Goal: Task Accomplishment & Management: Complete application form

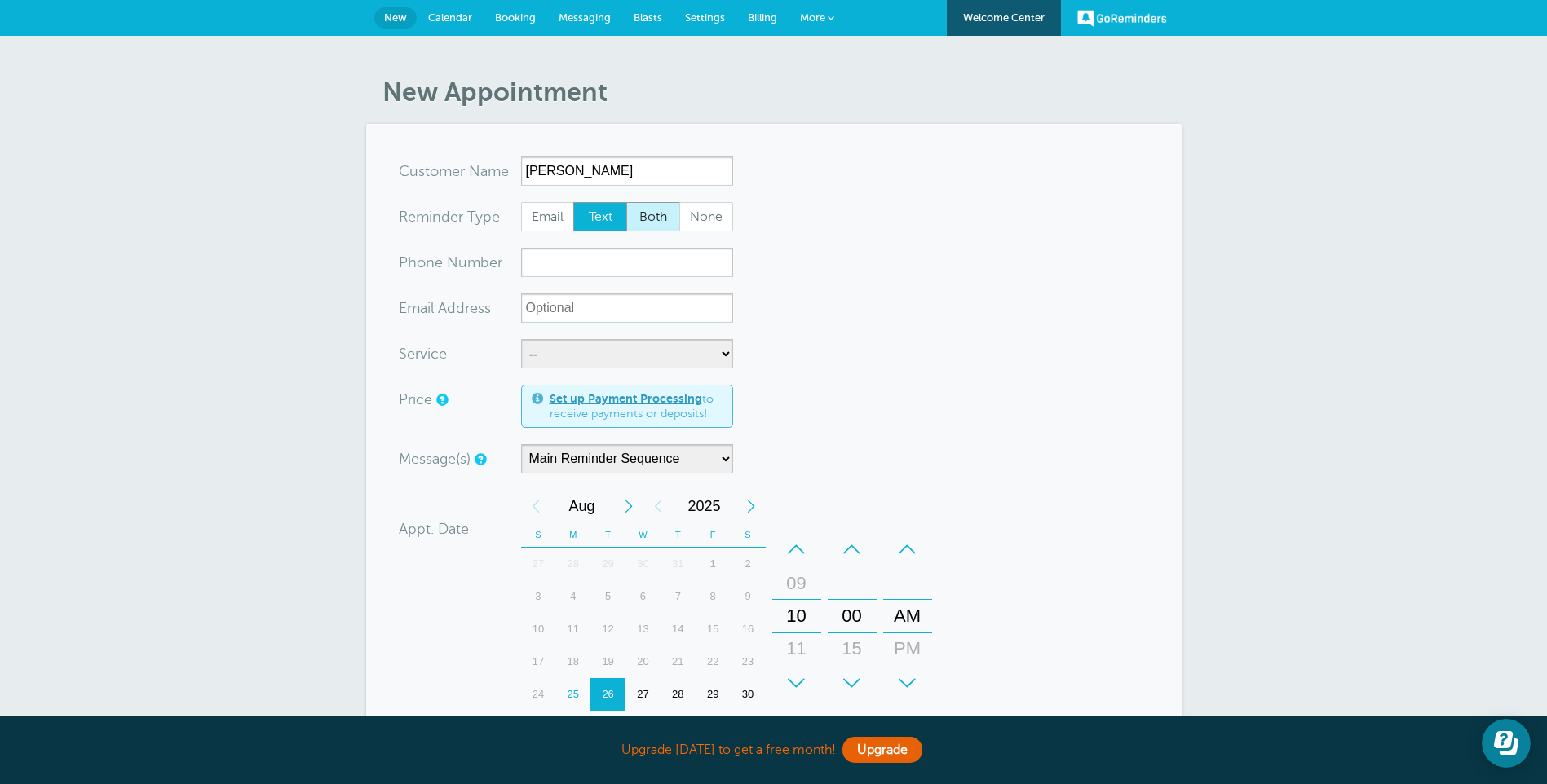
type input "Tanesha Young"
click at [653, 225] on span "Both" at bounding box center [653, 217] width 52 height 28
click at [627, 202] on input "Both" at bounding box center [626, 201] width 1 height 1
radio input "true"
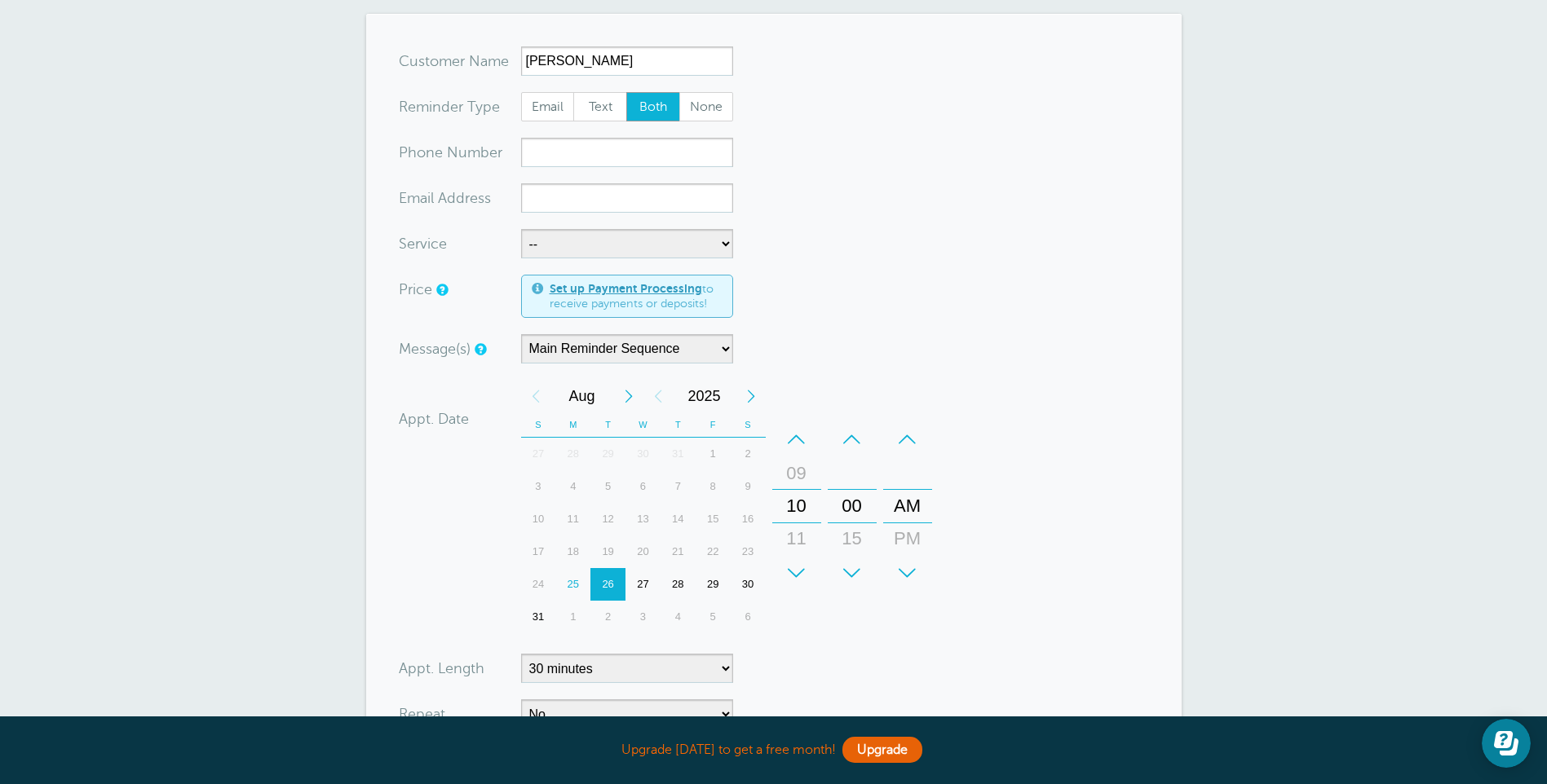
scroll to position [81, 0]
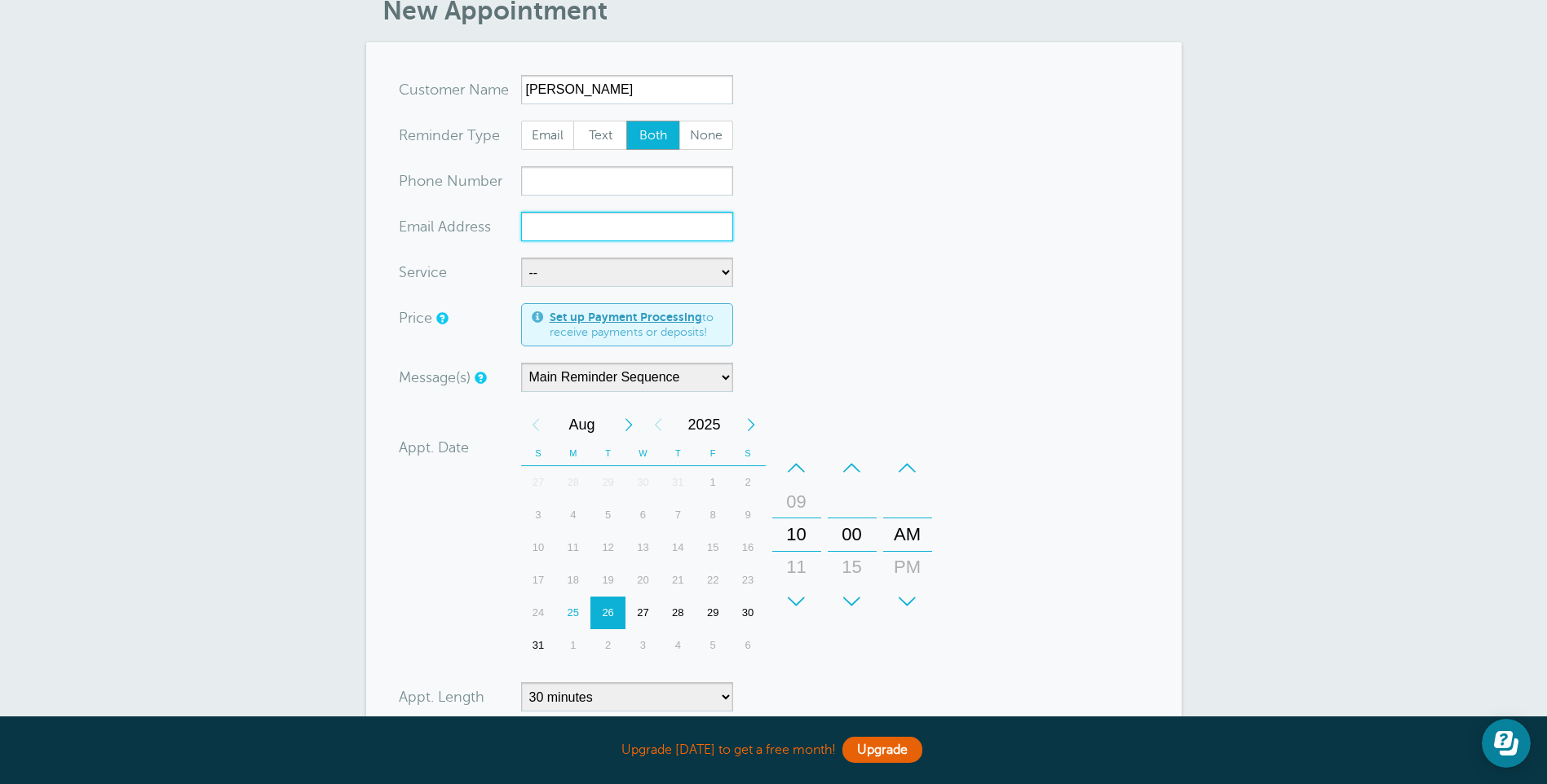
click at [622, 218] on input "xx-no-autofill" at bounding box center [627, 226] width 212 height 29
paste input "taneshayoung19@gmail.com"
type input "taneshayoung19@gmail.com"
click at [572, 182] on input "xxx-no-autofill" at bounding box center [627, 180] width 212 height 29
paste input "+1 (843) 919-8059"
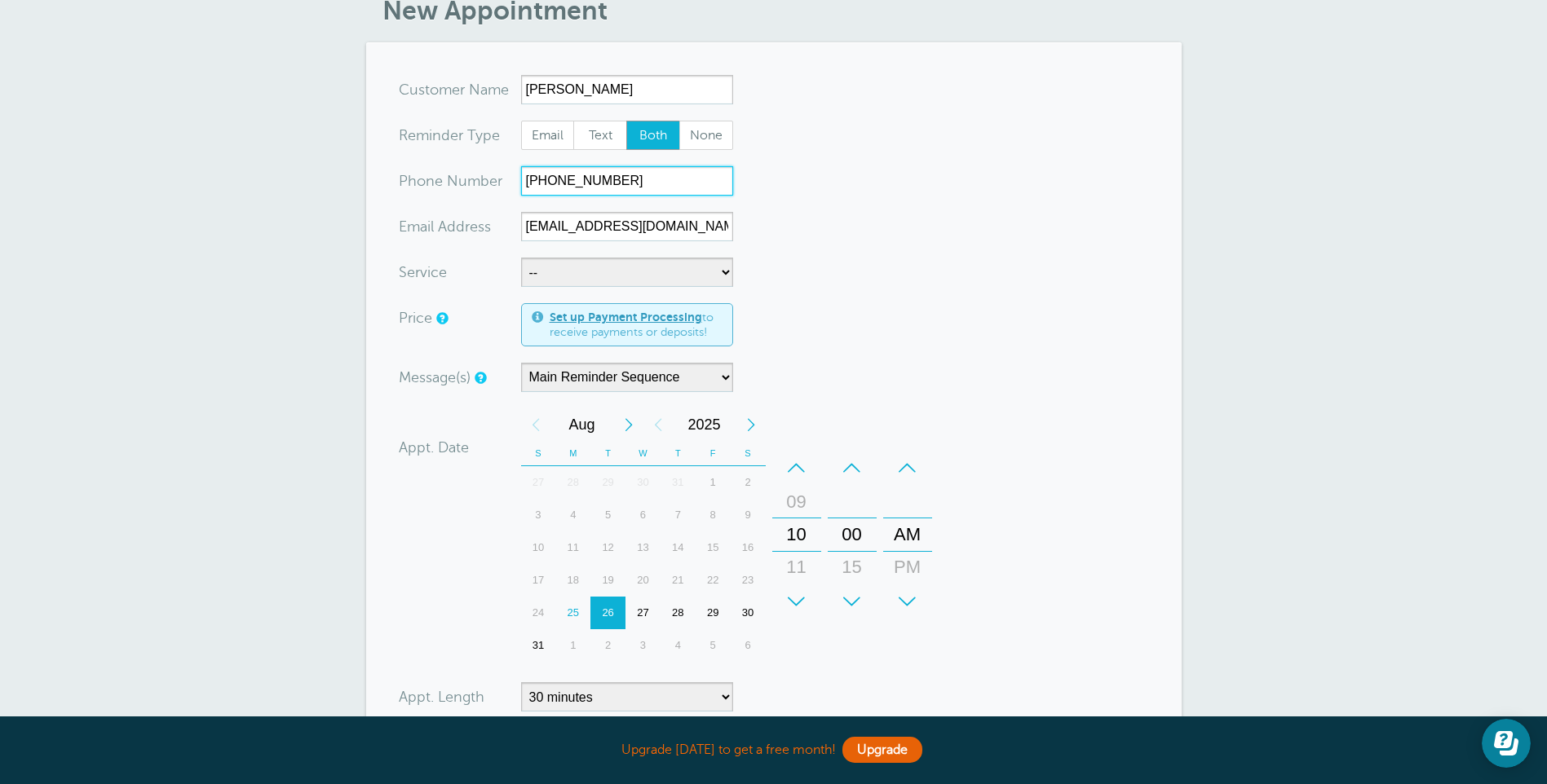
type input "+1 (843) 919-8059"
click at [648, 257] on form "You are creating a new customer. To use an existing customer select one from th…" at bounding box center [774, 499] width 750 height 850
click at [659, 269] on select "-- Interview reminder" at bounding box center [627, 272] width 212 height 29
click at [785, 253] on form "You are creating a new customer. To use an existing customer select one from th…" at bounding box center [774, 499] width 750 height 850
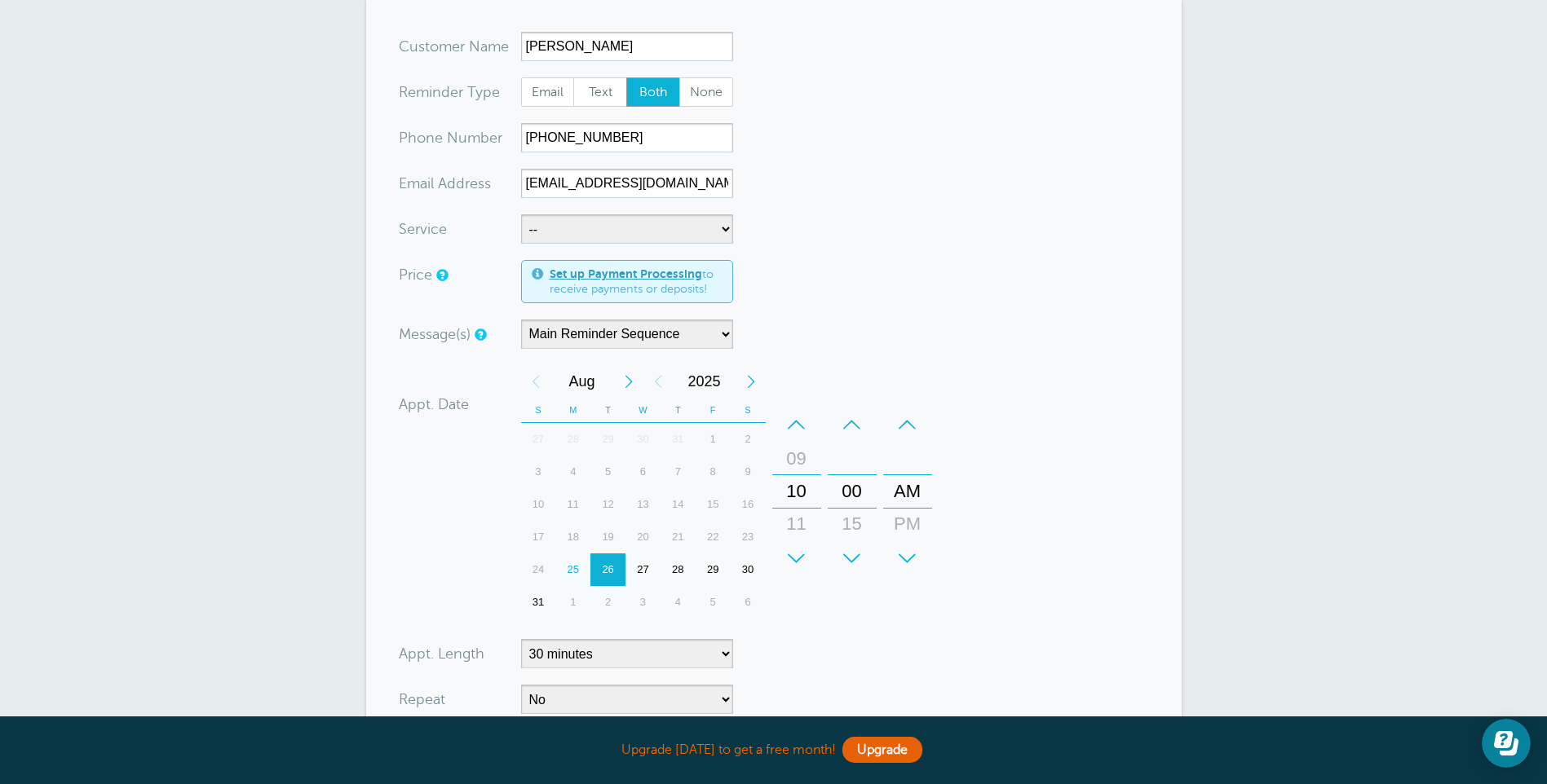
scroll to position [163, 0]
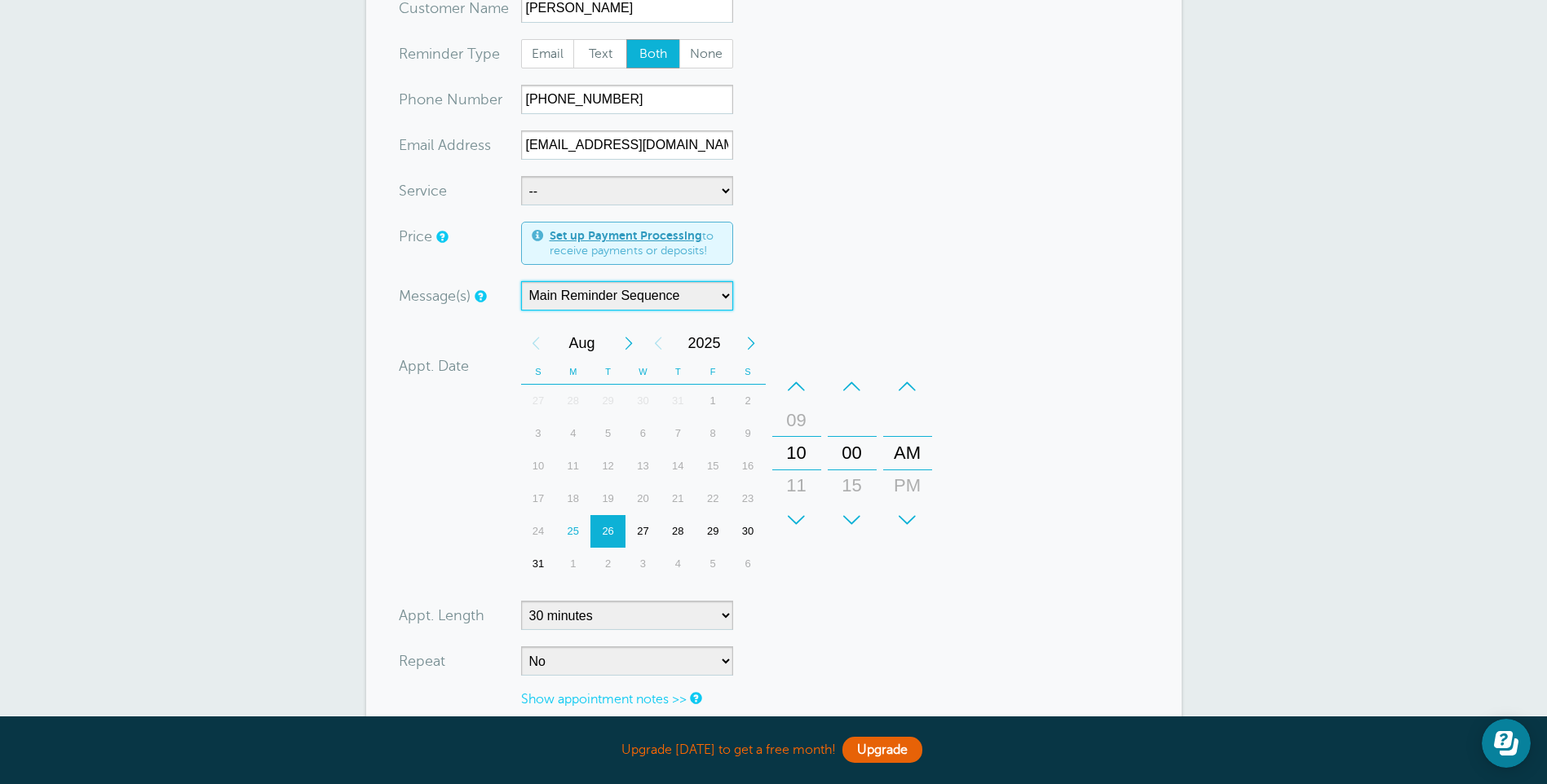
click at [721, 289] on select "Main Reminder Sequence" at bounding box center [627, 295] width 212 height 29
click at [811, 273] on form "You are creating a new customer. To use an existing customer select one from th…" at bounding box center [774, 418] width 750 height 850
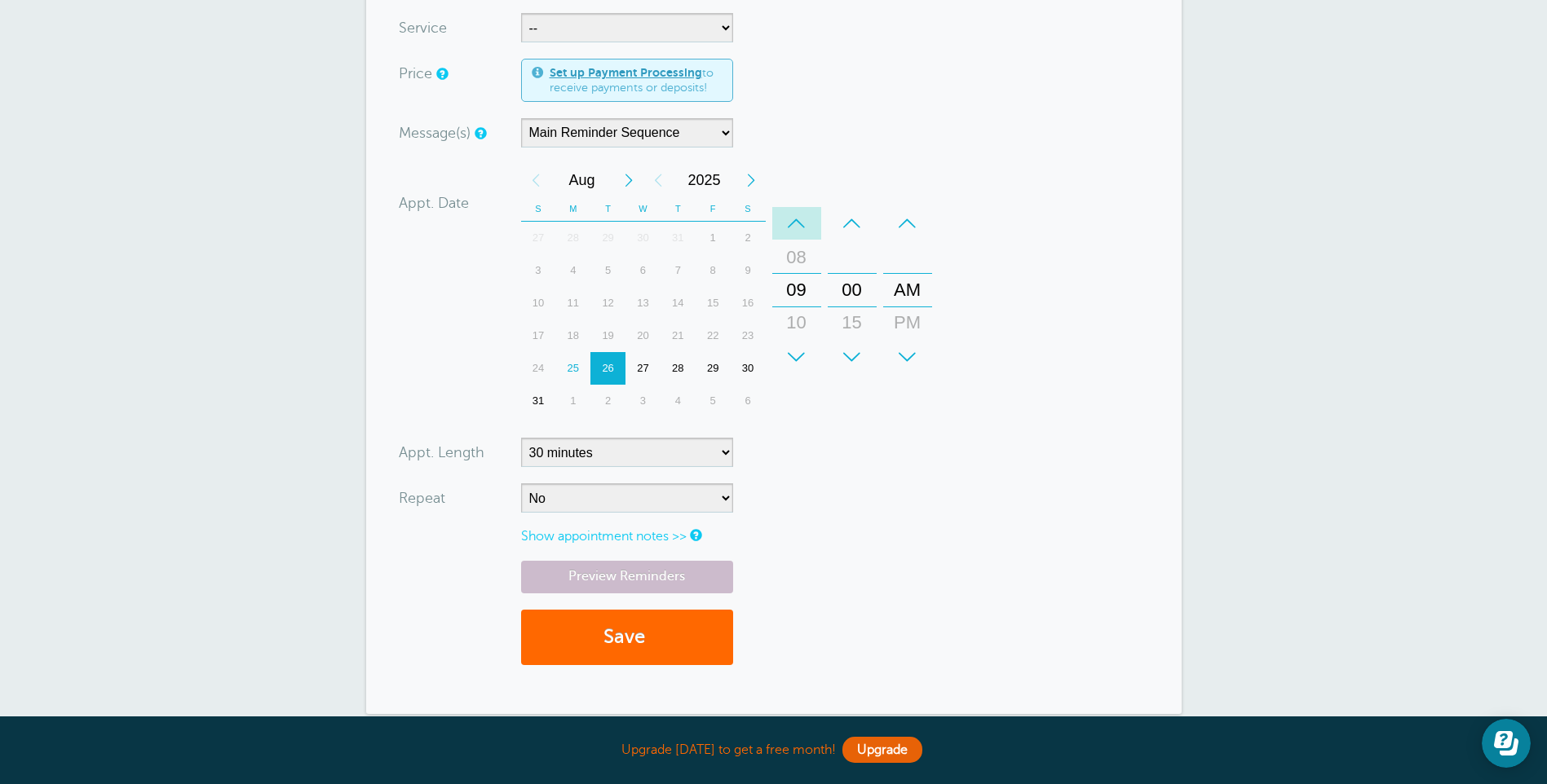
click at [800, 217] on div "–" at bounding box center [796, 223] width 49 height 33
click at [805, 347] on div "+" at bounding box center [796, 357] width 49 height 33
click at [793, 224] on div "–" at bounding box center [796, 223] width 49 height 33
click at [791, 224] on div "–" at bounding box center [796, 223] width 49 height 33
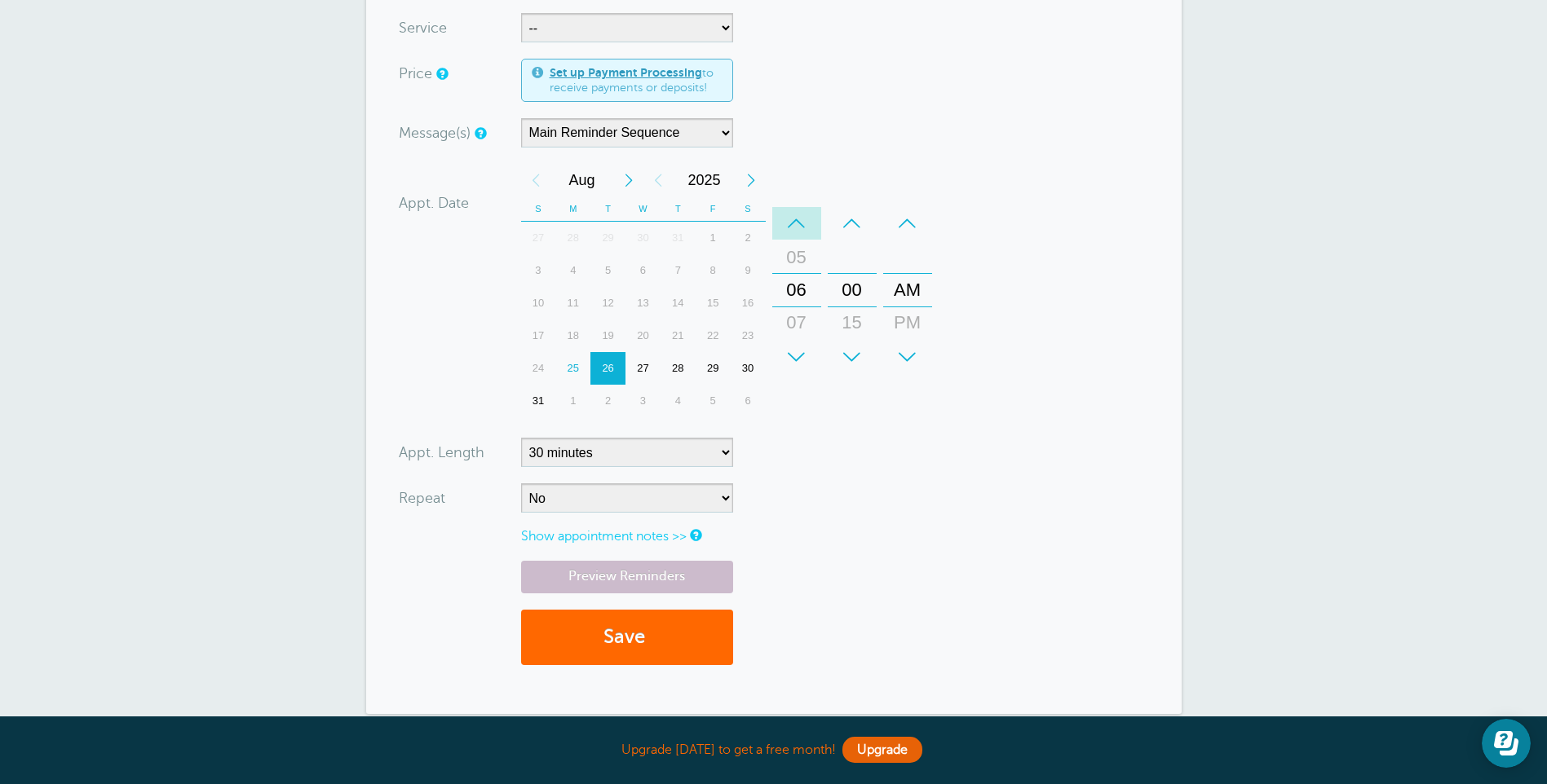
click at [791, 224] on div "–" at bounding box center [796, 223] width 49 height 33
click at [790, 226] on div "–" at bounding box center [796, 223] width 49 height 33
click at [916, 350] on div "+" at bounding box center [907, 357] width 49 height 33
click at [669, 538] on link "Show appointment notes >>" at bounding box center [603, 536] width 165 height 14
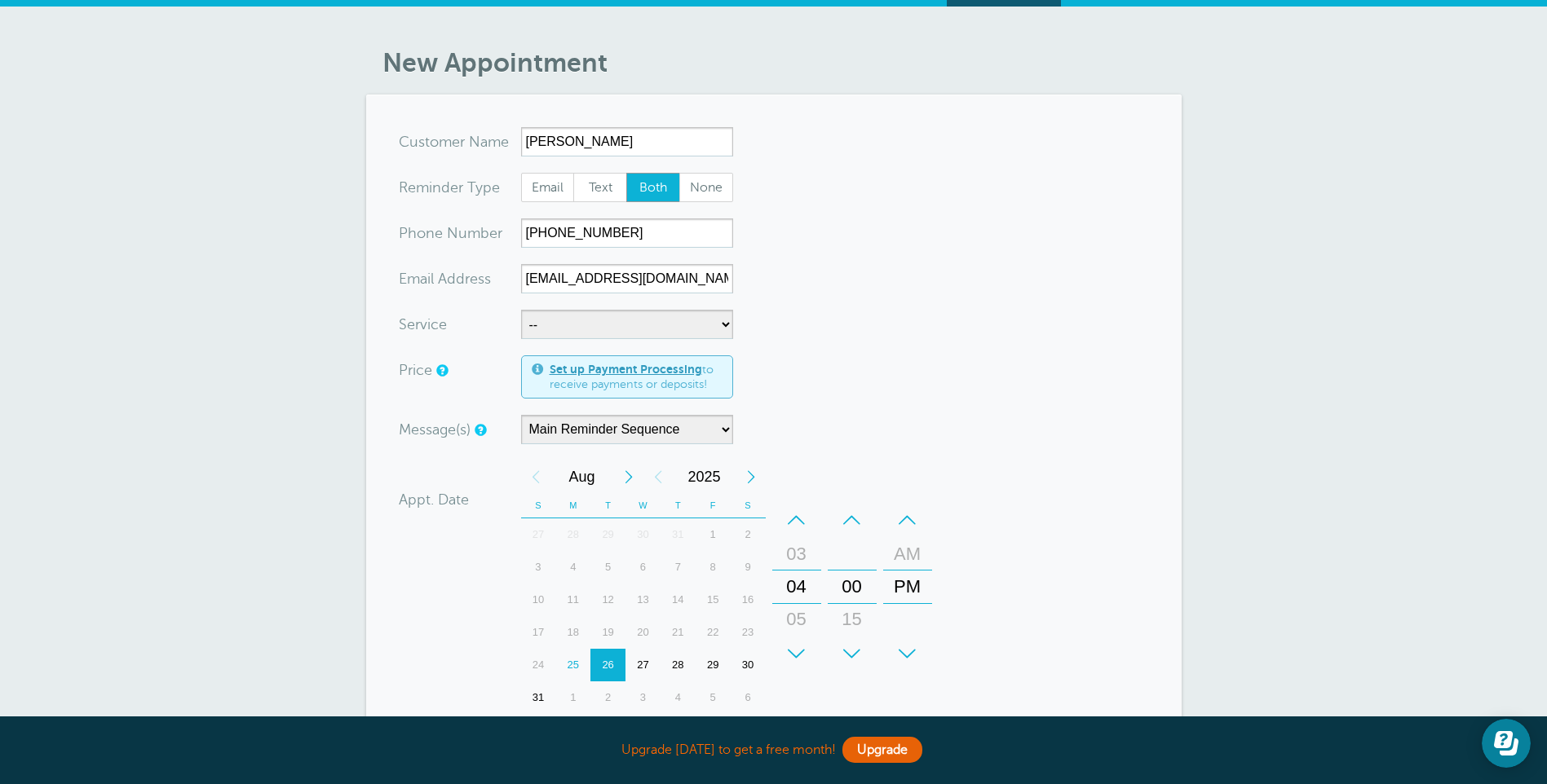
scroll to position [0, 0]
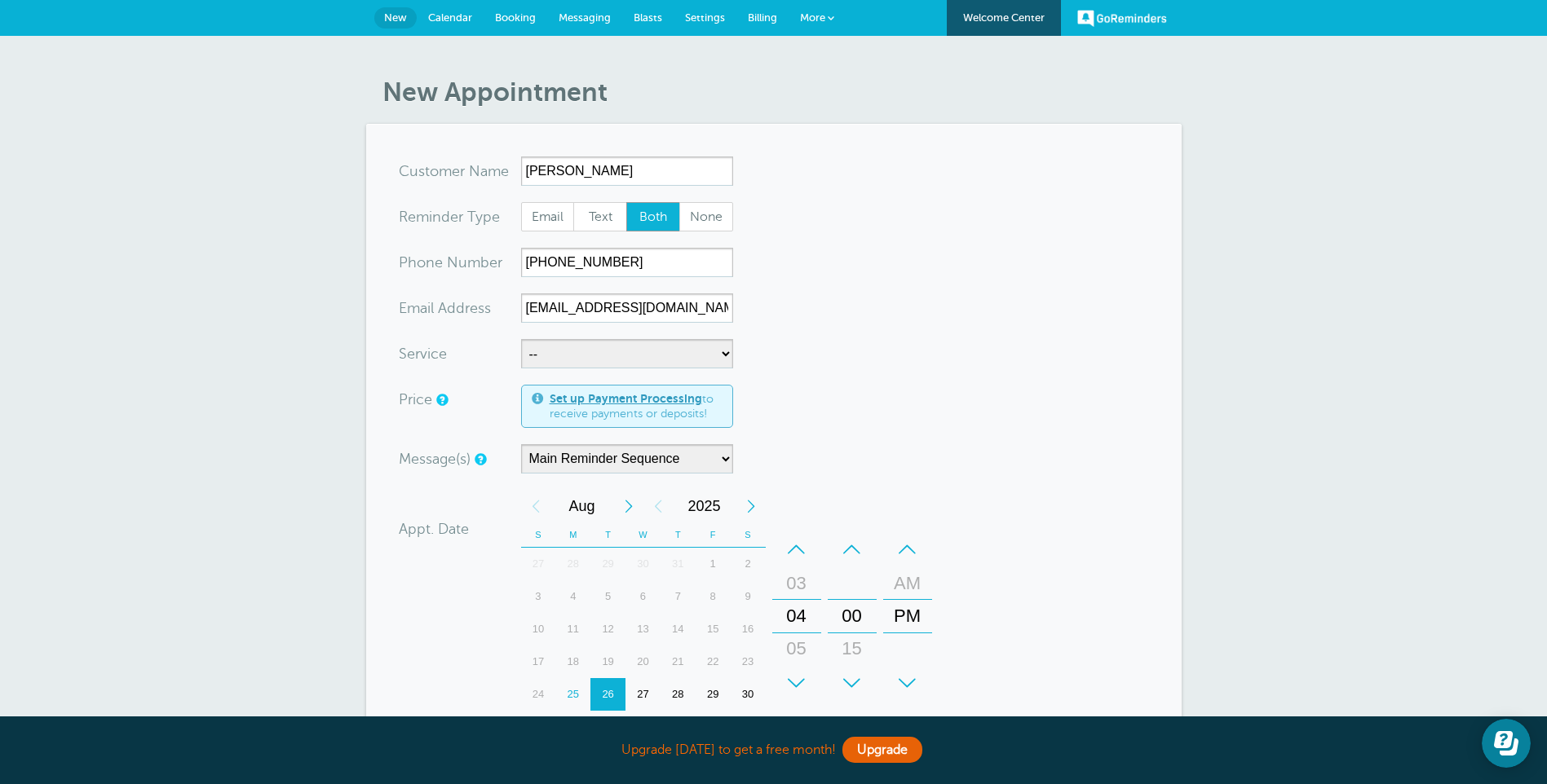
click at [709, 25] on link "Settings" at bounding box center [705, 18] width 63 height 36
click at [721, 14] on span "Settings" at bounding box center [705, 18] width 40 height 13
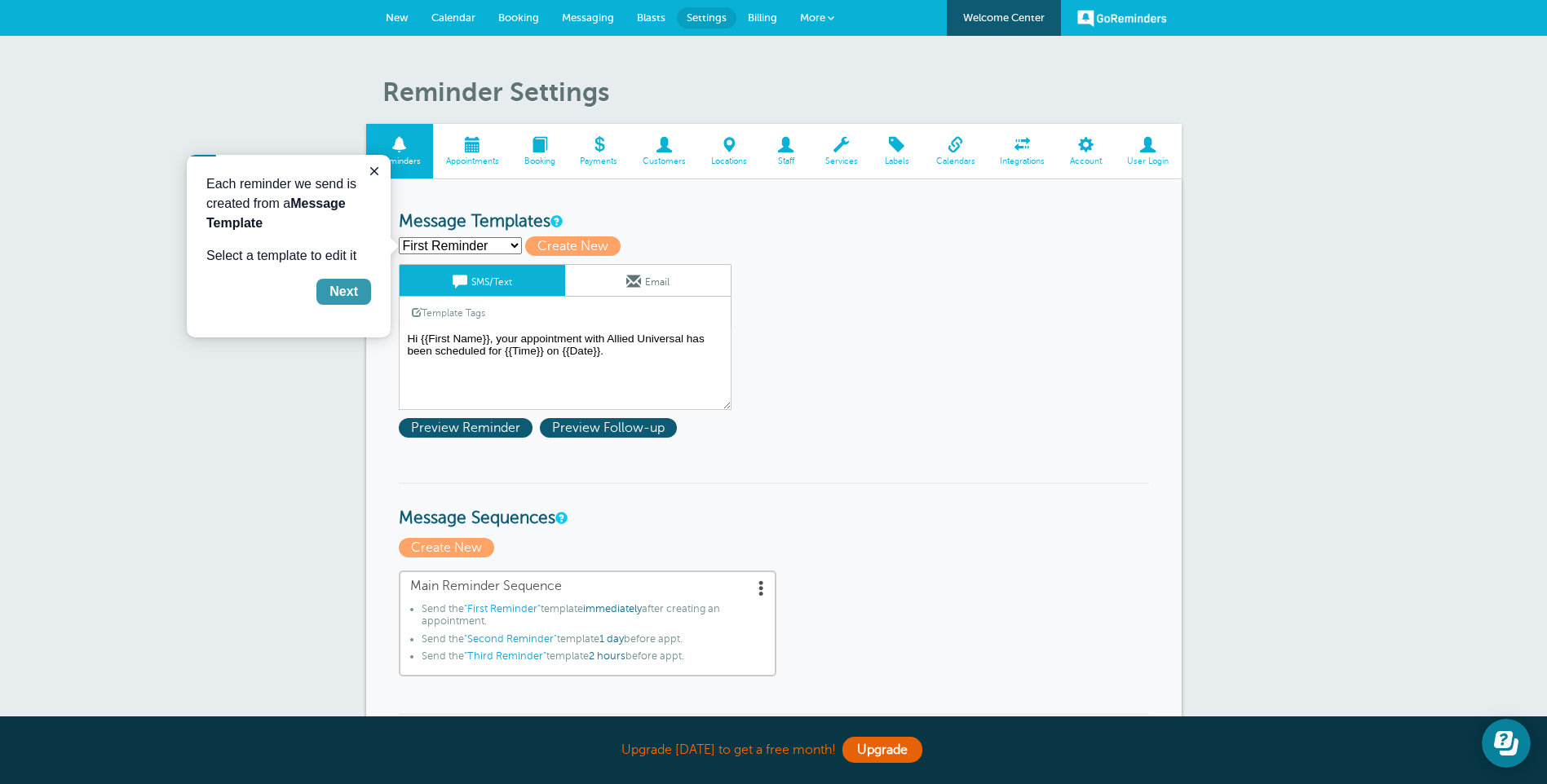
click at [358, 292] on button "Next" at bounding box center [343, 291] width 55 height 26
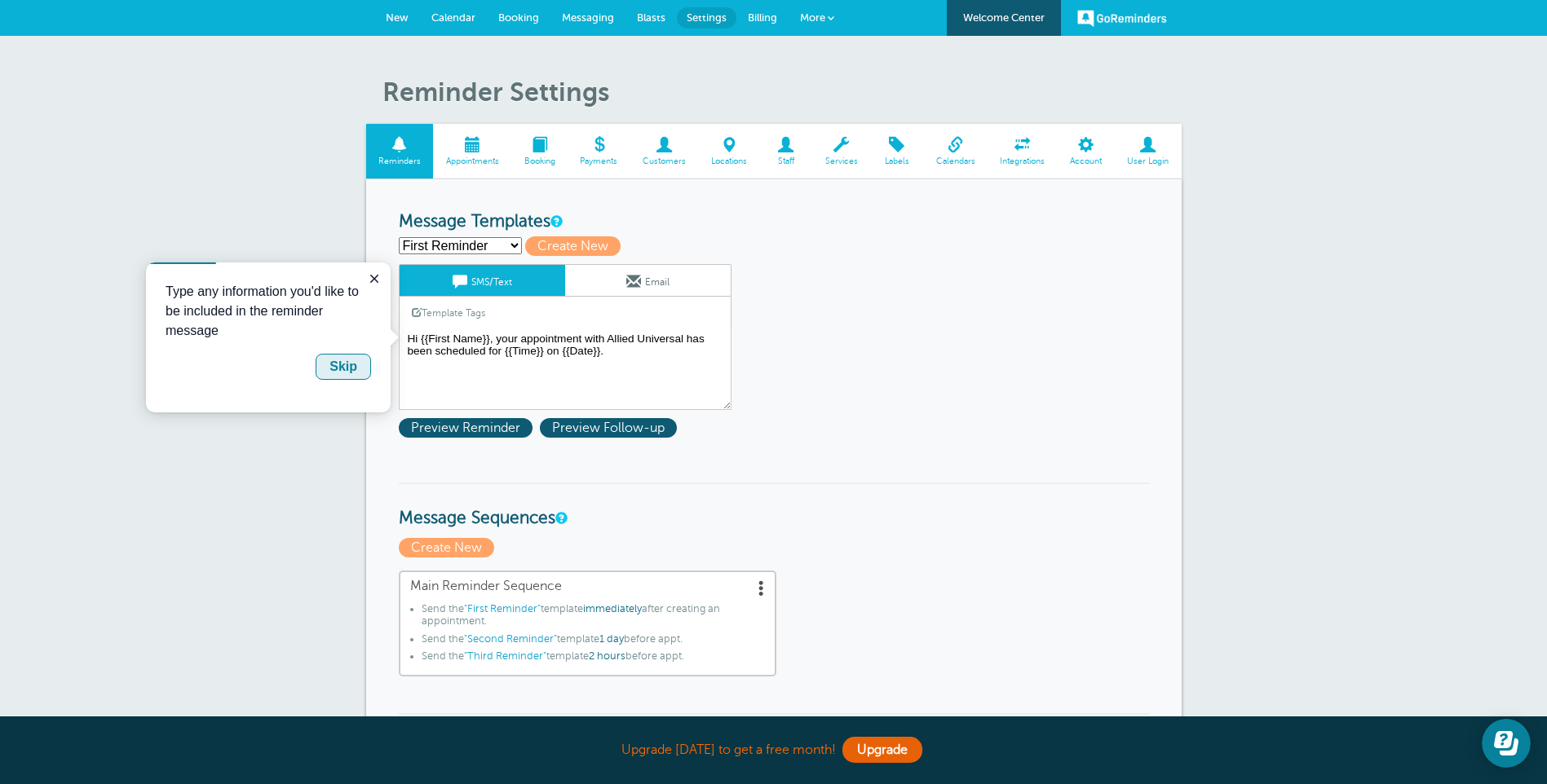
click at [343, 361] on div "Skip" at bounding box center [343, 366] width 28 height 19
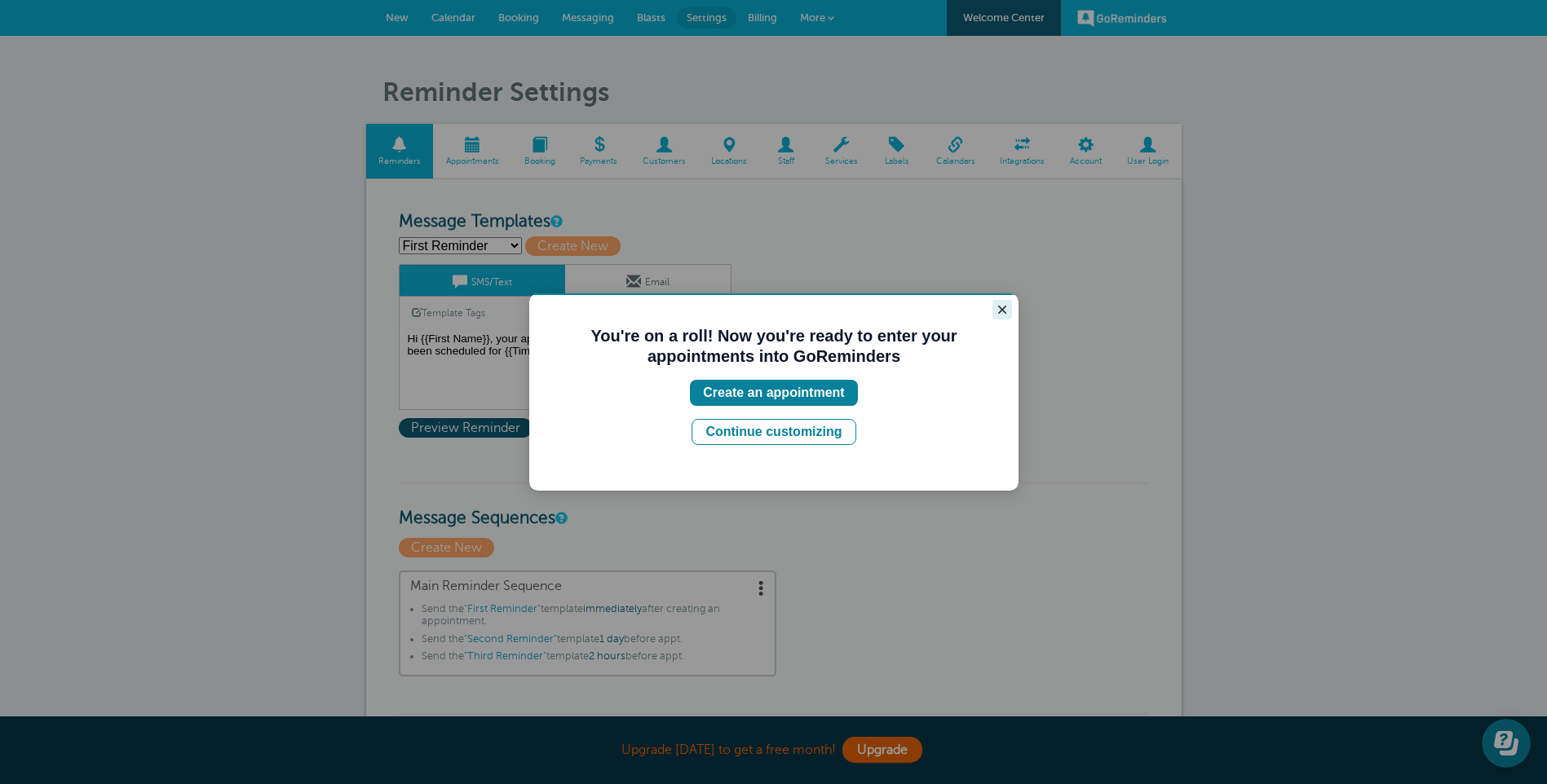
click at [1006, 307] on icon "Close guide" at bounding box center [1002, 310] width 13 height 13
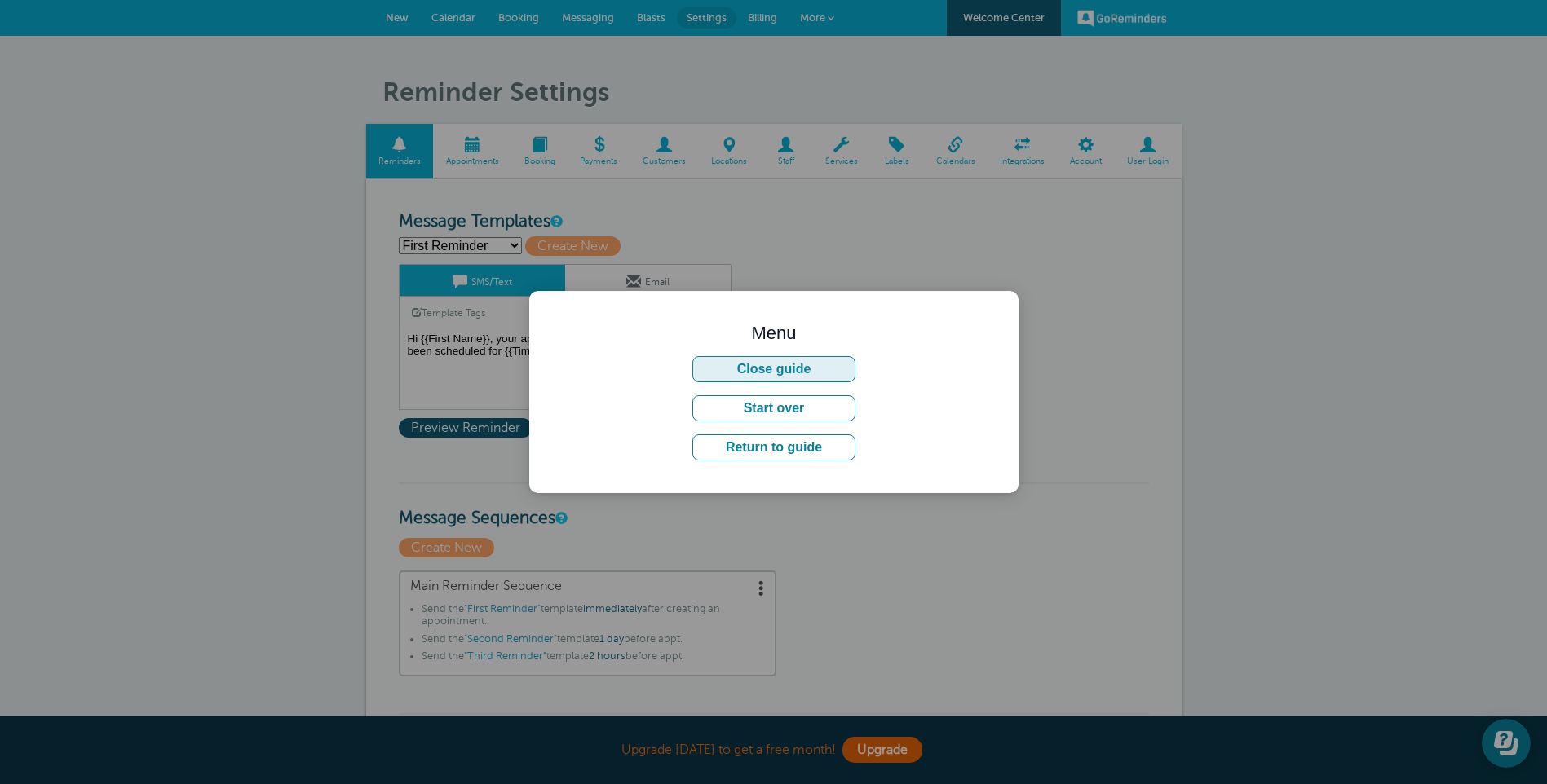
click at [821, 374] on button "Close guide" at bounding box center [774, 368] width 163 height 26
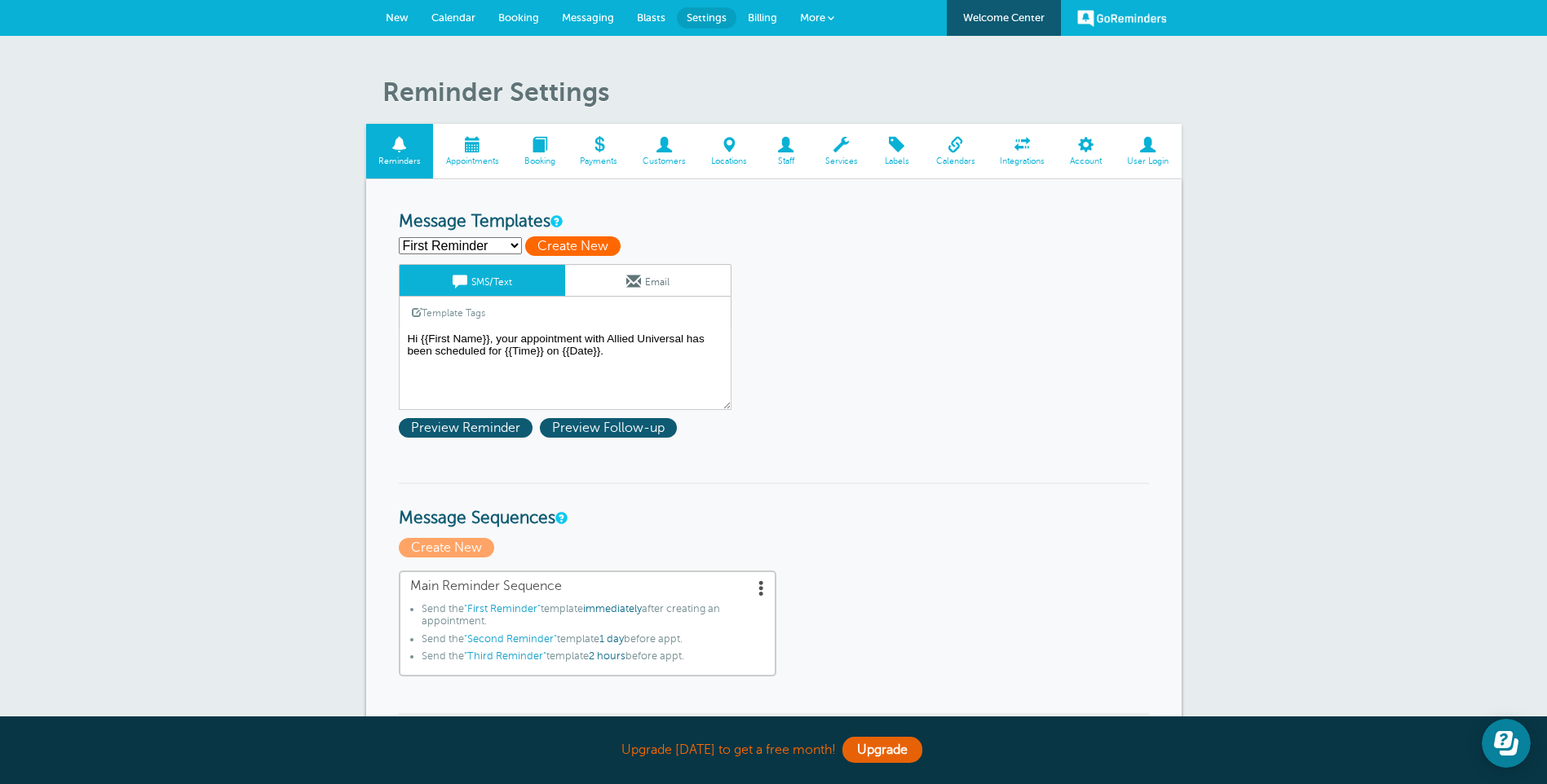
click at [578, 247] on span "Create New" at bounding box center [573, 246] width 96 height 19
select select
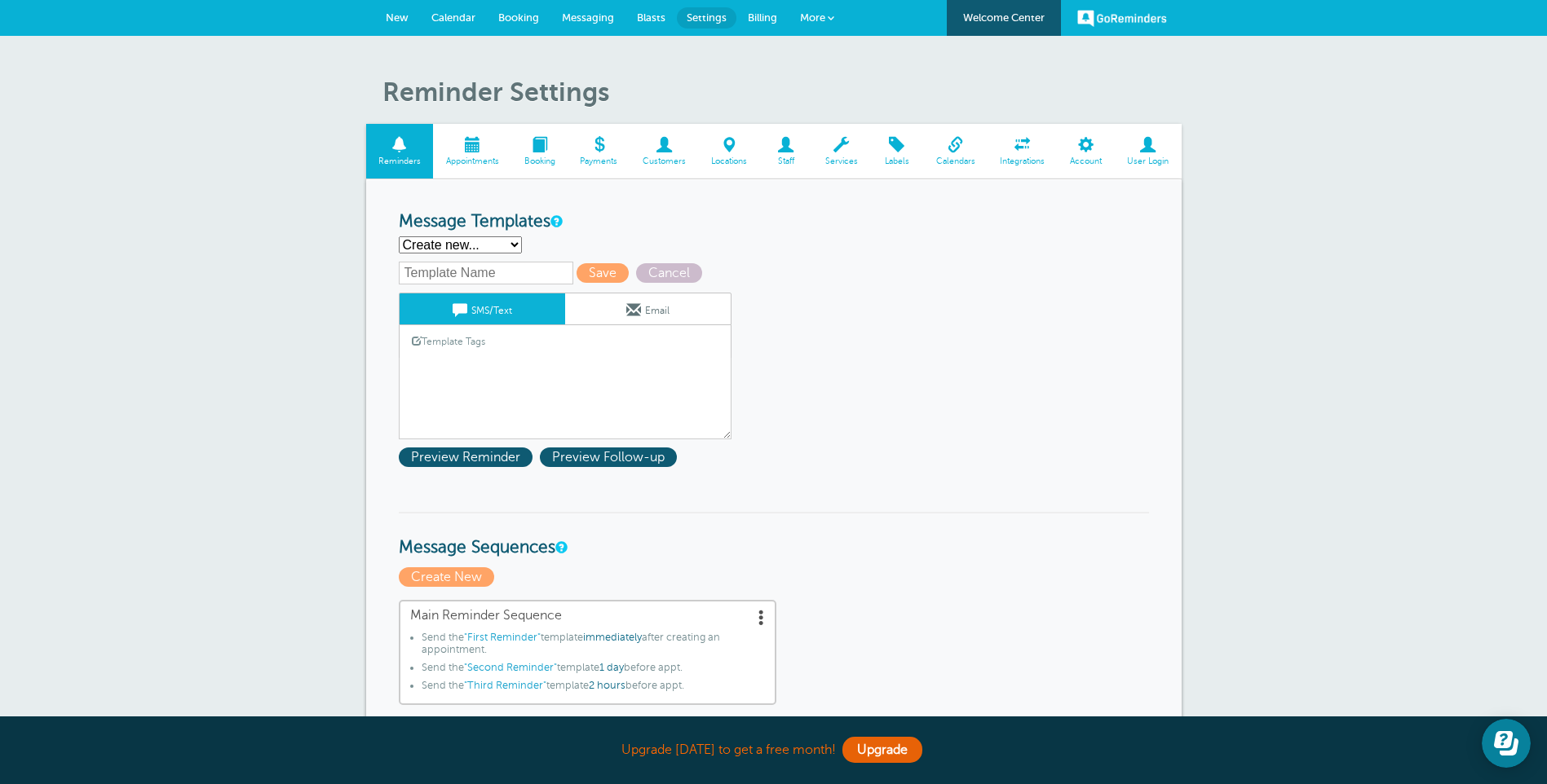
click at [481, 245] on select "First Reminder Second Reminder Third Reminder Create new..." at bounding box center [460, 245] width 123 height 17
select select "159972"
click at [399, 237] on select "First Reminder Second Reminder Third Reminder Create new..." at bounding box center [460, 245] width 123 height 17
type input "First Reminder"
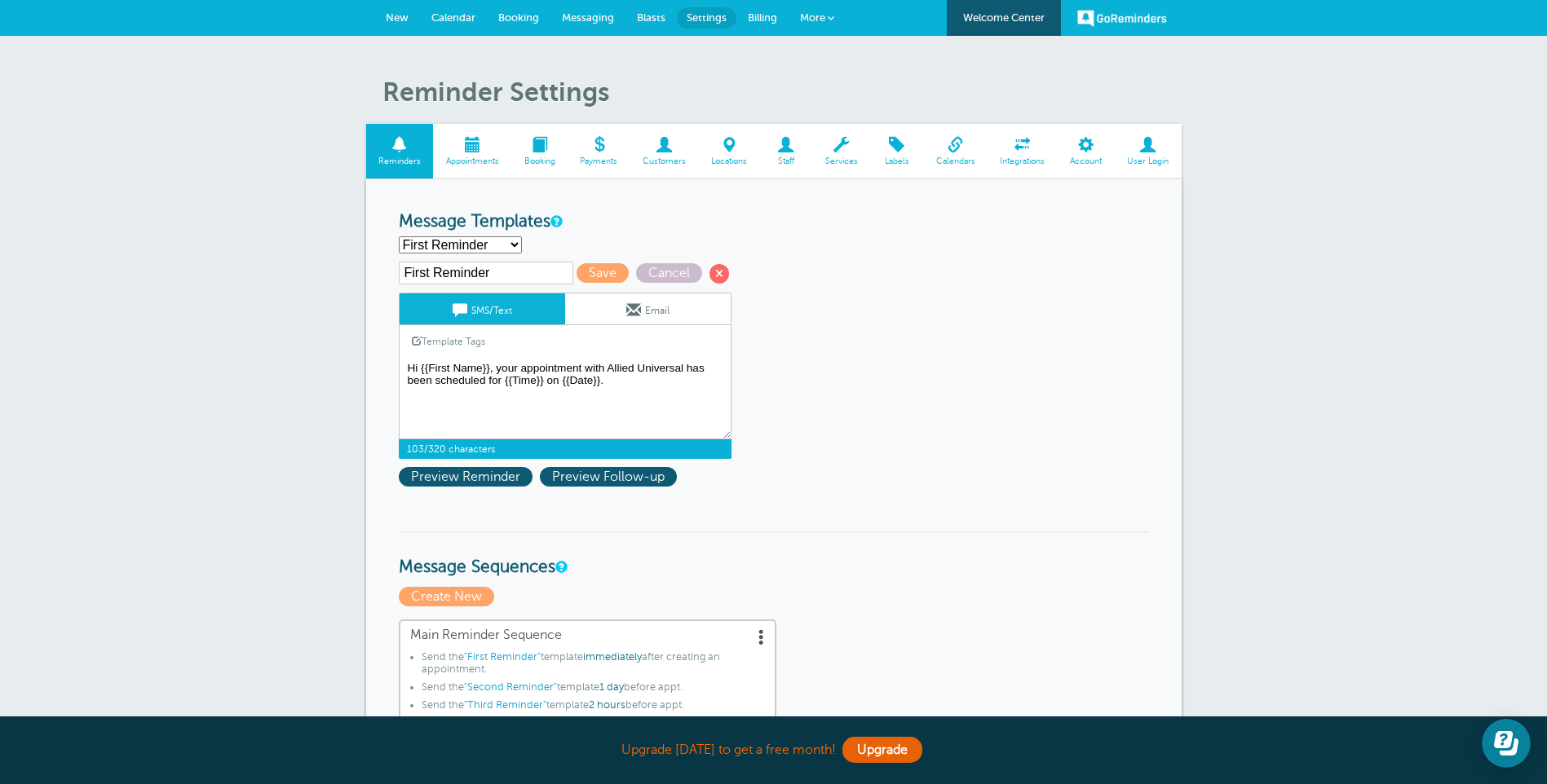
click at [610, 377] on textarea "Hi {{First Name}}, your appointment with Allied Universal has been scheduled fo…" at bounding box center [565, 398] width 333 height 81
click at [601, 375] on textarea "Hi {{First Name}}, your appointment with Allied Universal has been scheduled fo…" at bounding box center [565, 398] width 333 height 81
click at [582, 363] on textarea "Hi {{First Name}}, your appointment with Allied Universal has been scheduled fo…" at bounding box center [565, 398] width 333 height 81
click at [526, 365] on textarea "Hi {{First Name}}, your appointment with Allied Universal has been scheduled fo…" at bounding box center [565, 398] width 333 height 81
drag, startPoint x: 674, startPoint y: 380, endPoint x: 459, endPoint y: 380, distance: 215.0
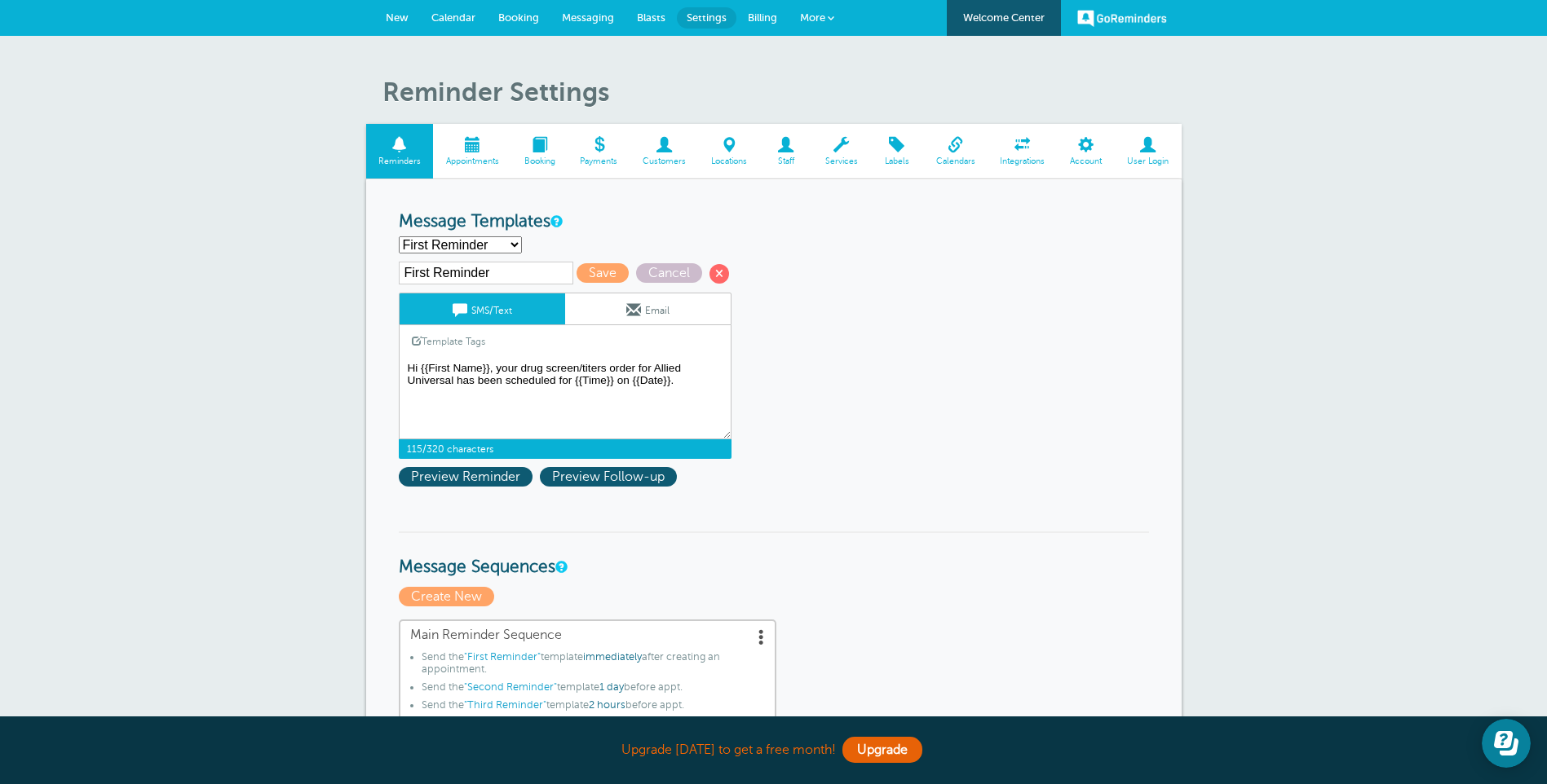
click at [459, 380] on textarea "Hi {{First Name}}, your appointment with Allied Universal has been scheduled fo…" at bounding box center [565, 398] width 333 height 81
type textarea "Hi {{First Name}}, your drug screen/titers order for Allied Universal will expi…"
click at [496, 239] on select "First Reminder Second Reminder Third Reminder Create new..." at bounding box center [460, 245] width 123 height 17
click at [399, 237] on select "First Reminder Second Reminder Third Reminder Create new..." at bounding box center [460, 245] width 123 height 17
select select "159972"
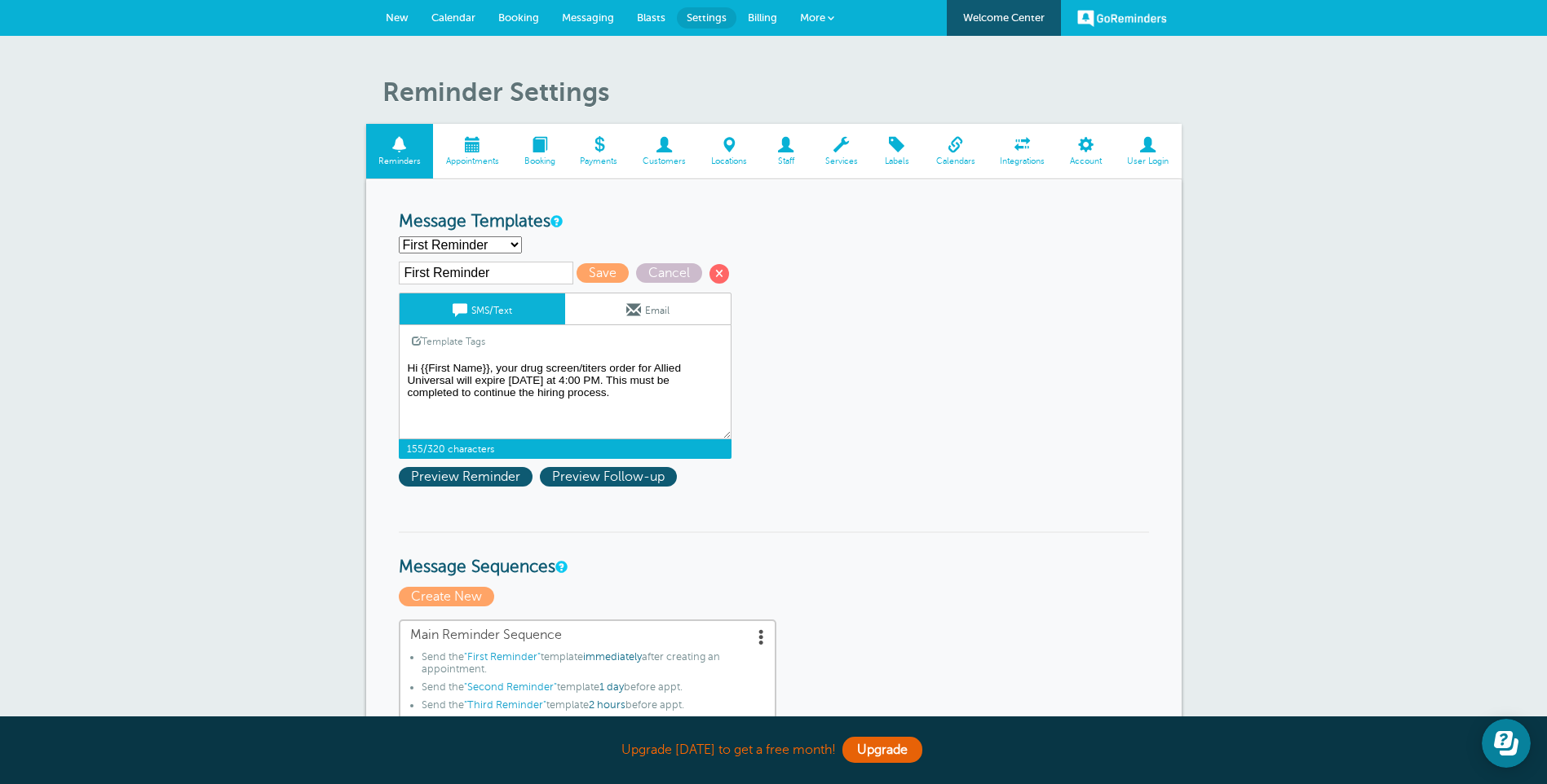
drag, startPoint x: 595, startPoint y: 395, endPoint x: 408, endPoint y: 357, distance: 190.8
click at [408, 358] on textarea "Hi {{First Name}}, your appointment with Allied Universal has been scheduled fo…" at bounding box center [565, 398] width 333 height 81
click at [514, 241] on select "First Reminder Second Reminder Third Reminder Create new..." at bounding box center [460, 245] width 123 height 17
select select
click at [399, 237] on select "First Reminder Second Reminder Third Reminder Create new..." at bounding box center [460, 245] width 123 height 17
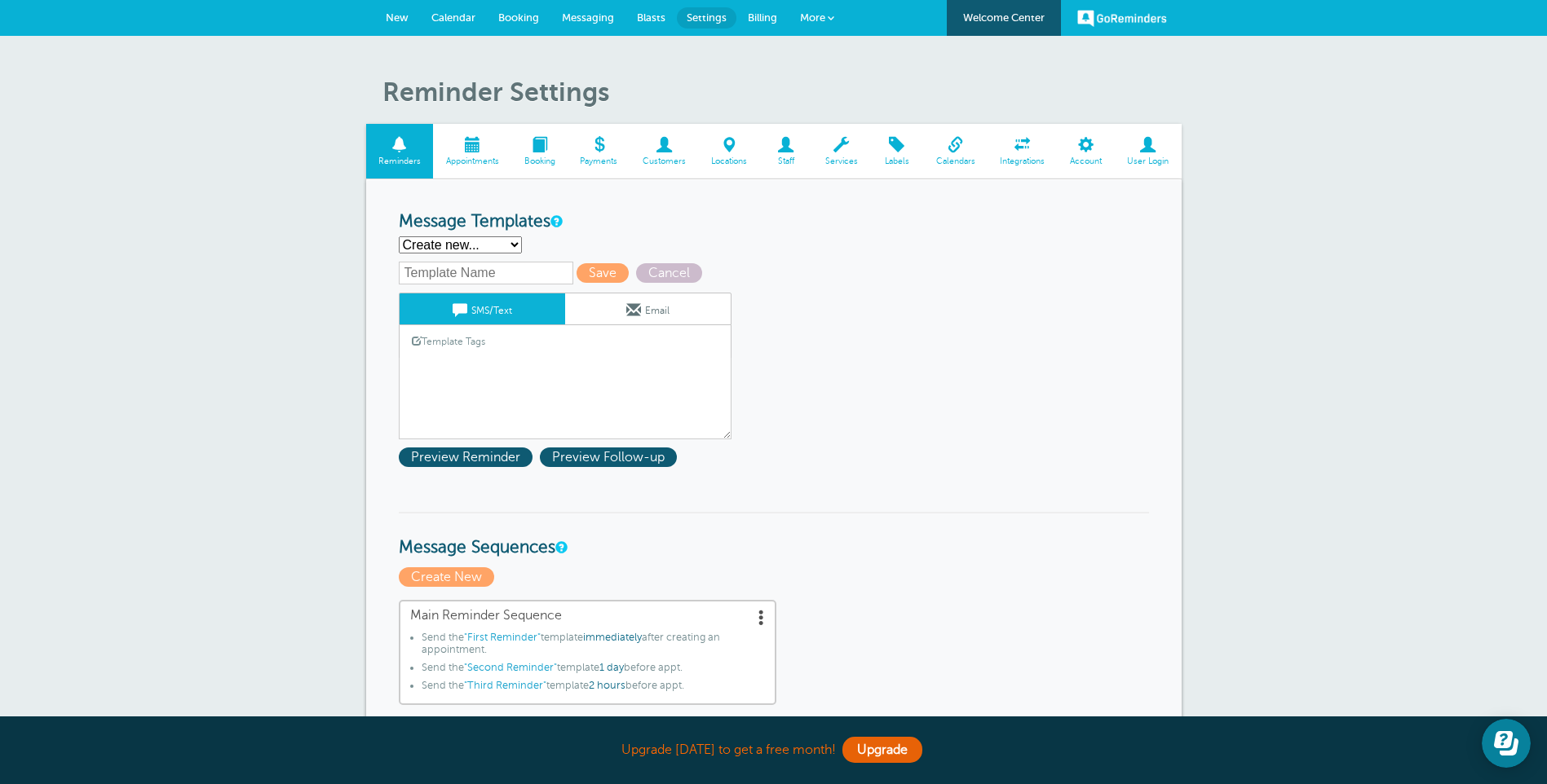
click at [508, 280] on input "text" at bounding box center [486, 273] width 175 height 23
type input "Medicals Expire Today"
click at [509, 347] on div "Template Tags Copy SMS" at bounding box center [565, 341] width 333 height 32
click at [464, 342] on link "Template Tags" at bounding box center [448, 341] width 97 height 32
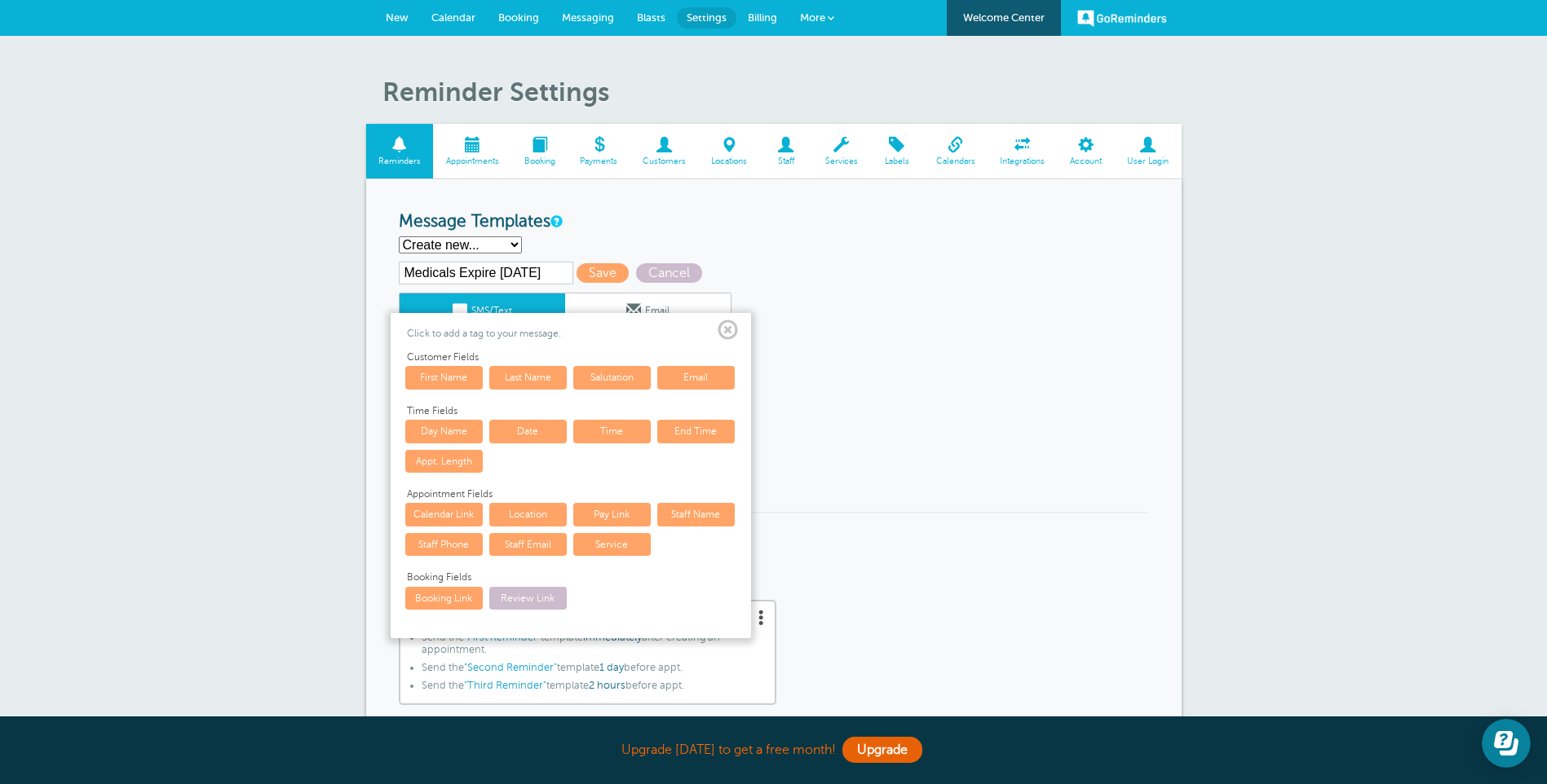
click at [726, 334] on span at bounding box center [727, 331] width 20 height 20
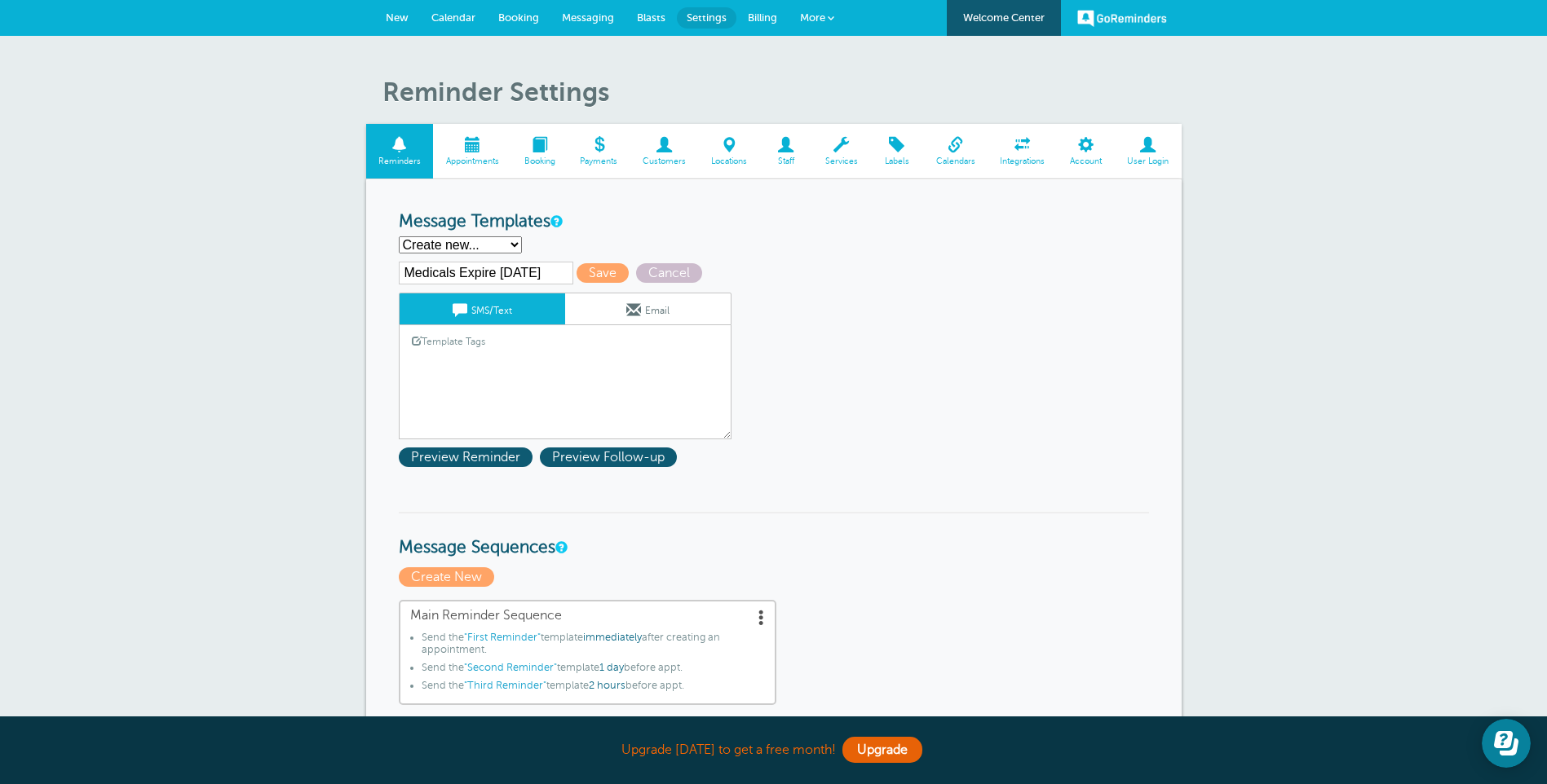
click at [517, 390] on textarea "Hi {{First Name}}, your appointment with Allied Universal has been scheduled fo…" at bounding box center [565, 398] width 333 height 81
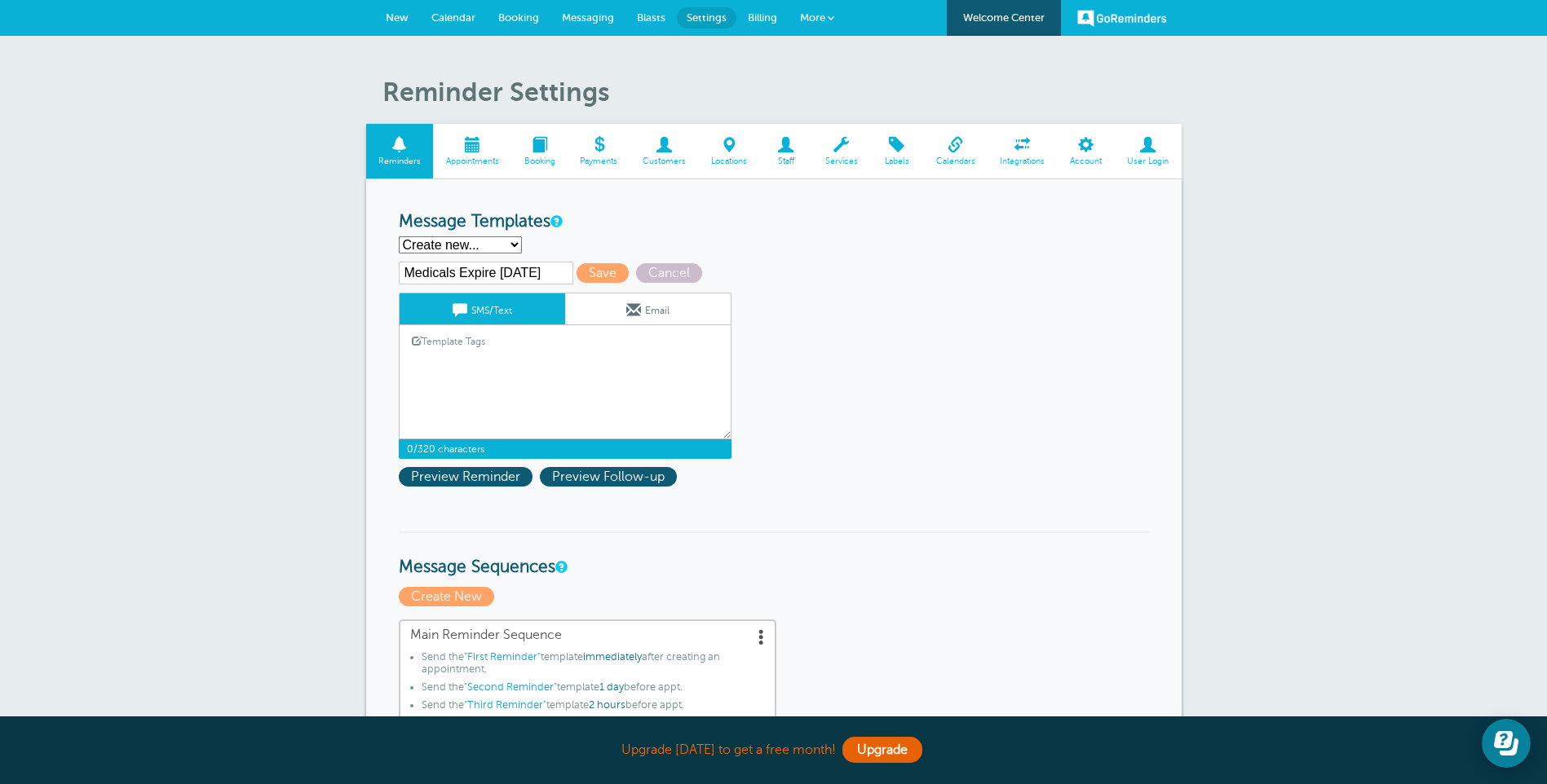
paste textarea "Hi {{First Name}}, your drug screen/titers order for Allied Universal will expi…"
type textarea "Hi {{First Name}}, your drug screen/titers order for Allied Universal will expi…"
click at [631, 308] on span at bounding box center [633, 309] width 14 height 14
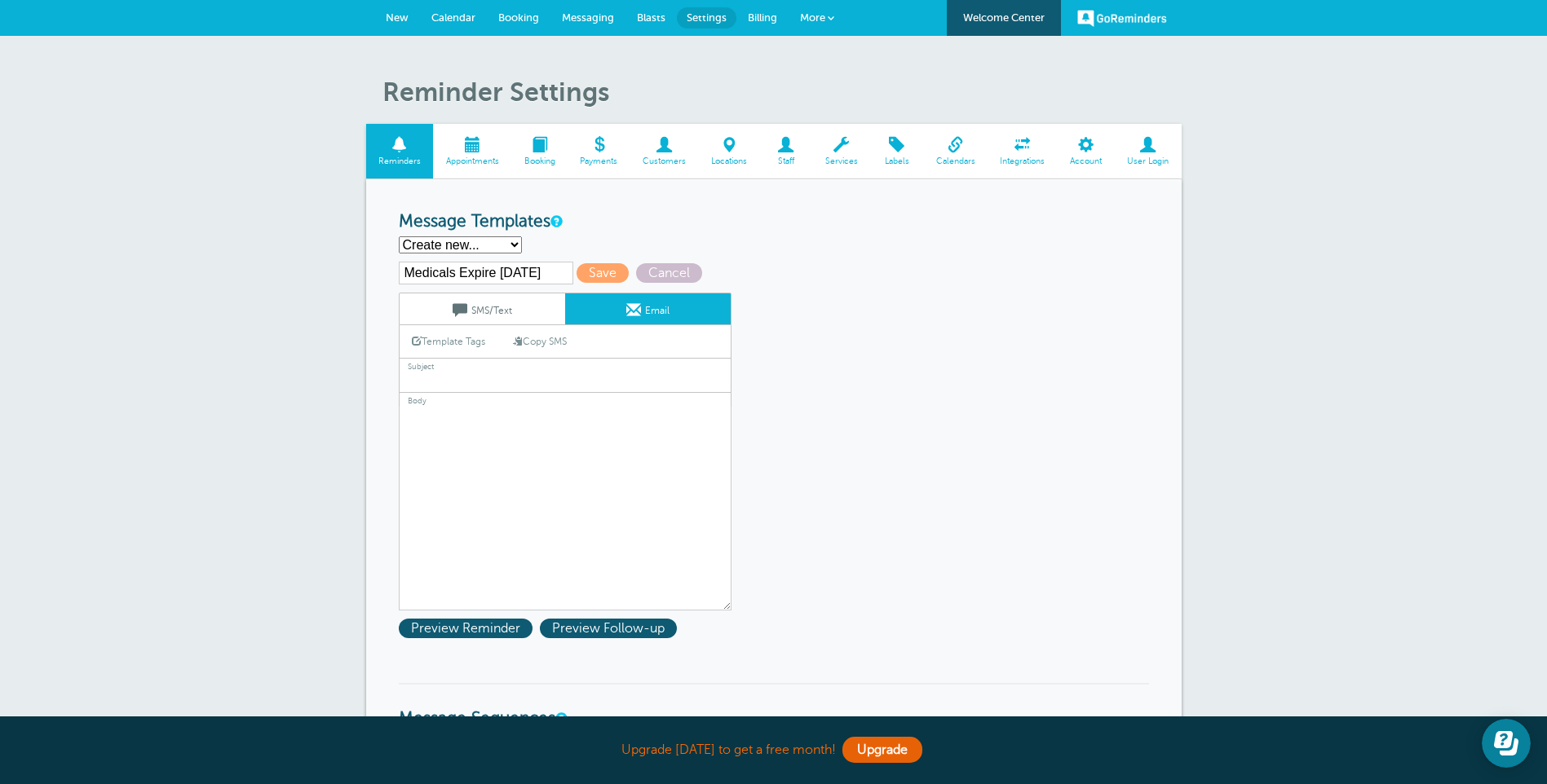
click at [592, 380] on input "text" at bounding box center [565, 382] width 333 height 21
click at [488, 368] on label "Subject" at bounding box center [565, 364] width 333 height 14
click at [490, 374] on input "text" at bounding box center [565, 382] width 333 height 21
click at [480, 376] on input "text" at bounding box center [565, 382] width 333 height 21
paste input "Medical Services for Allied HCA"
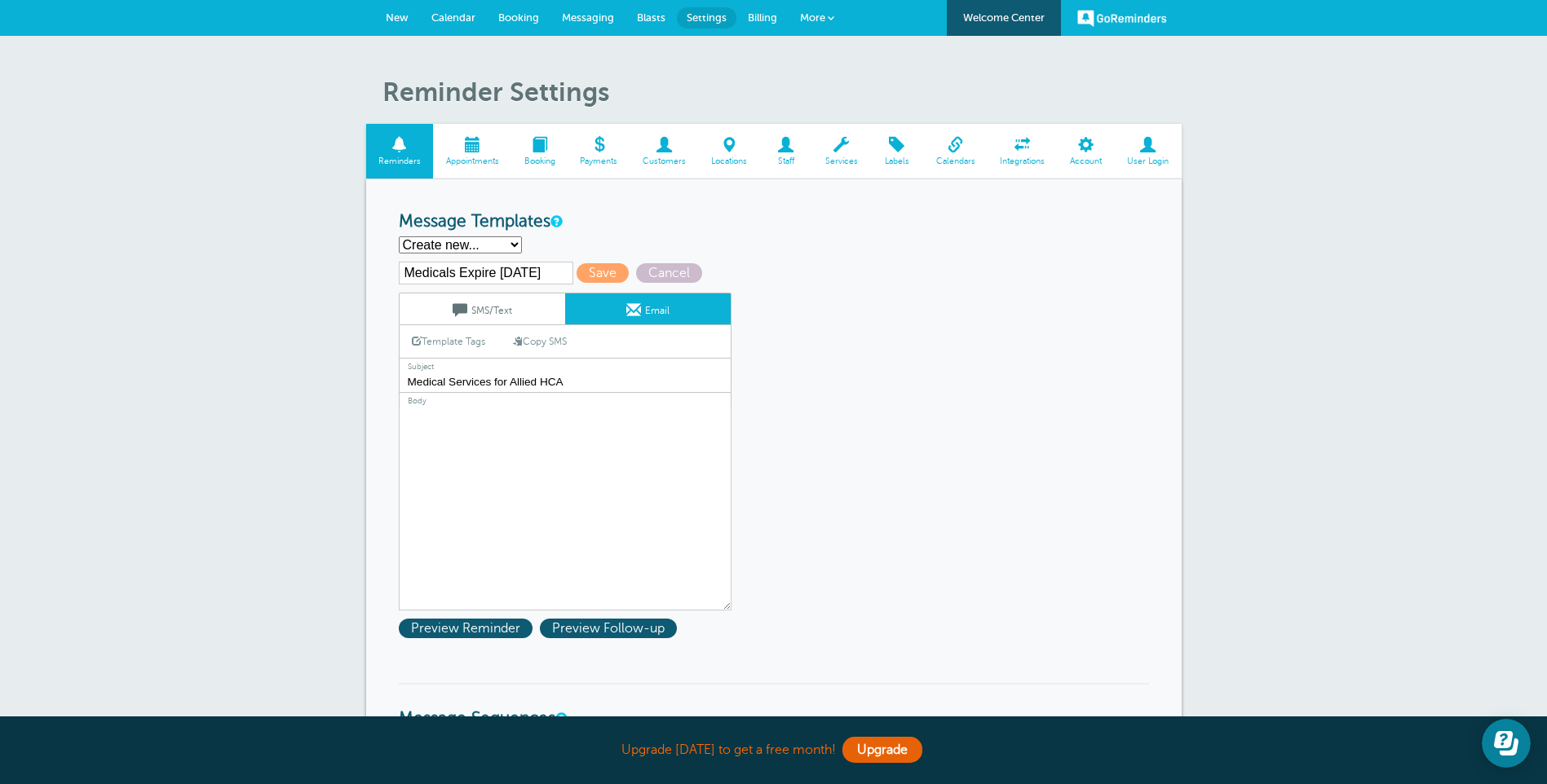
type input "Medical Services for Allied HCA"
click at [491, 427] on textarea "Hi {{First Name}}, your appointment with Allied Universal has been scheduled fo…" at bounding box center [565, 508] width 333 height 204
click at [469, 309] on link "SMS/Text" at bounding box center [482, 308] width 165 height 31
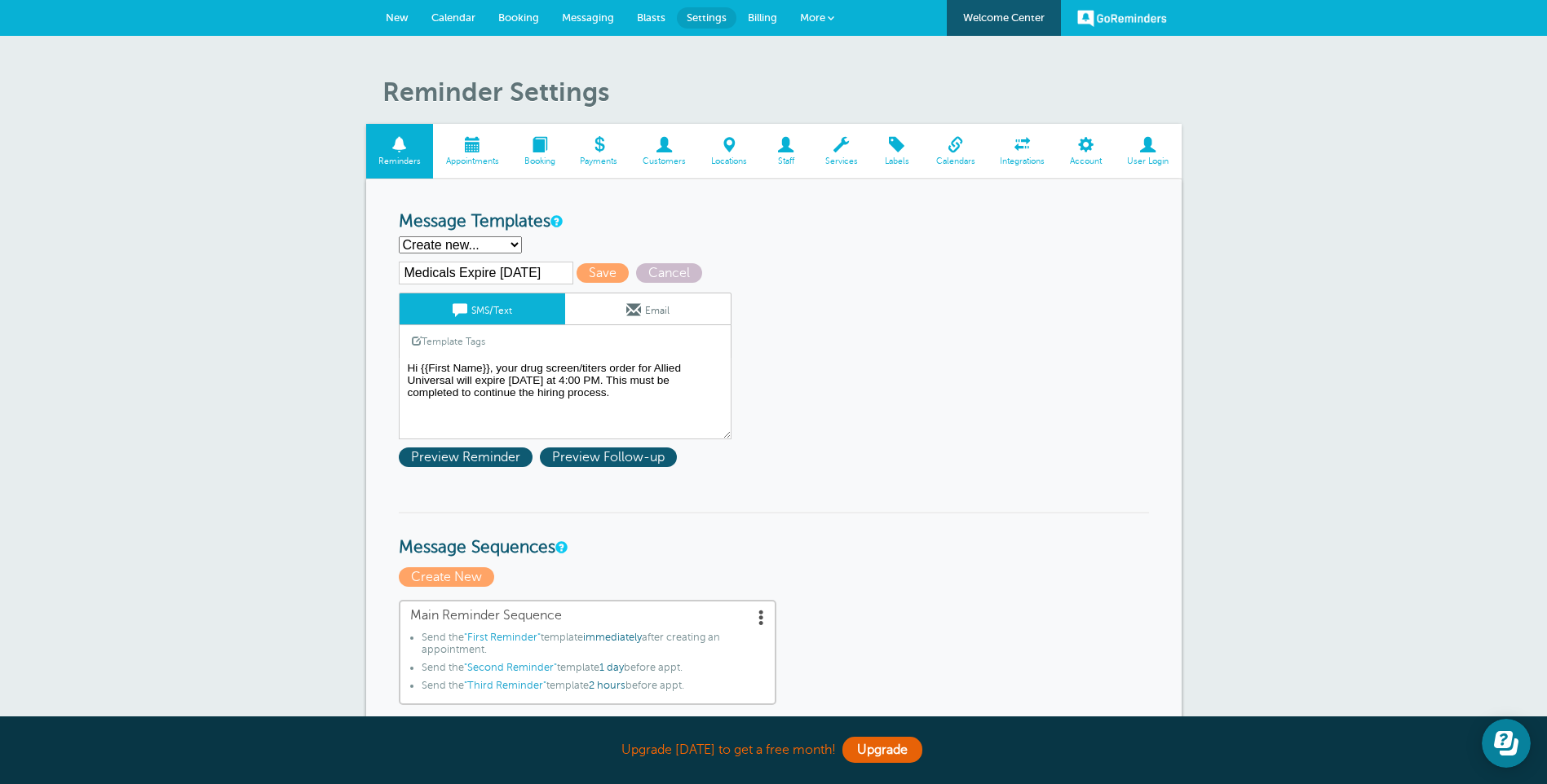
click at [614, 313] on link "Email" at bounding box center [648, 308] width 165 height 31
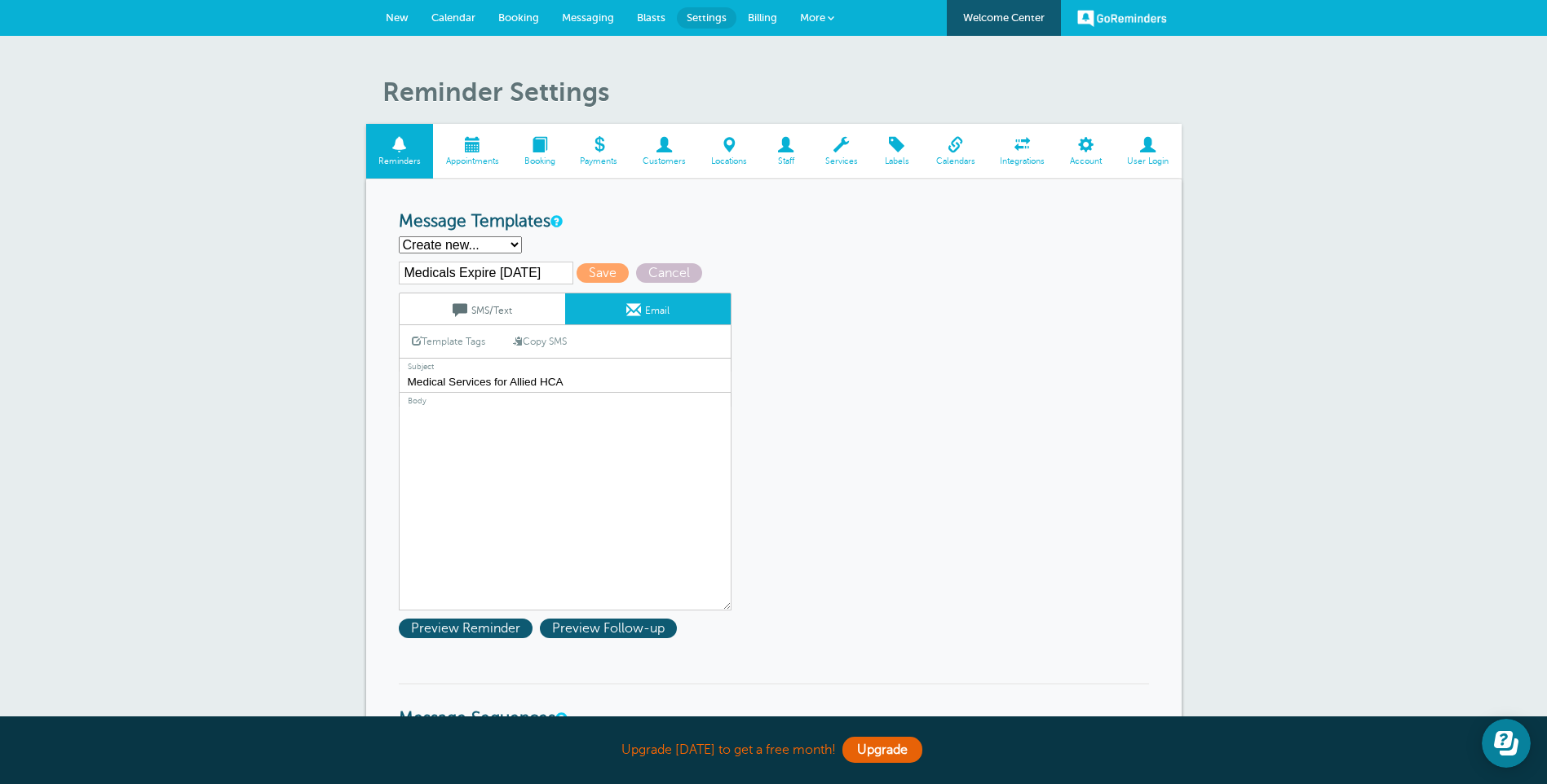
click at [553, 341] on link "Copy SMS" at bounding box center [539, 341] width 78 height 31
type textarea "Hi {{First Name}}, your drug screen/titers order for Allied Universal will expi…"
click at [611, 272] on span "Save" at bounding box center [602, 273] width 52 height 19
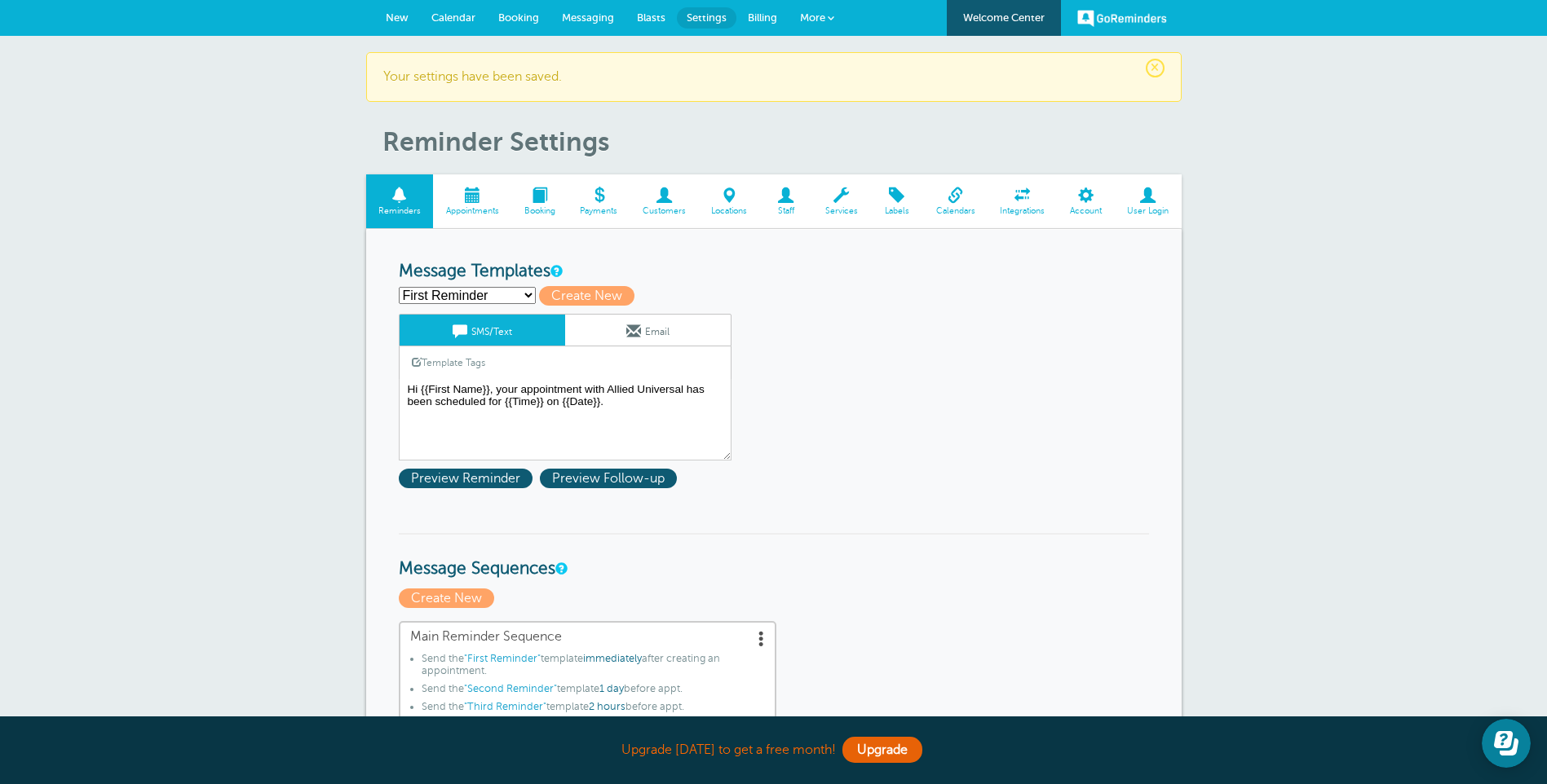
click at [464, 215] on span "Appointments" at bounding box center [472, 212] width 62 height 10
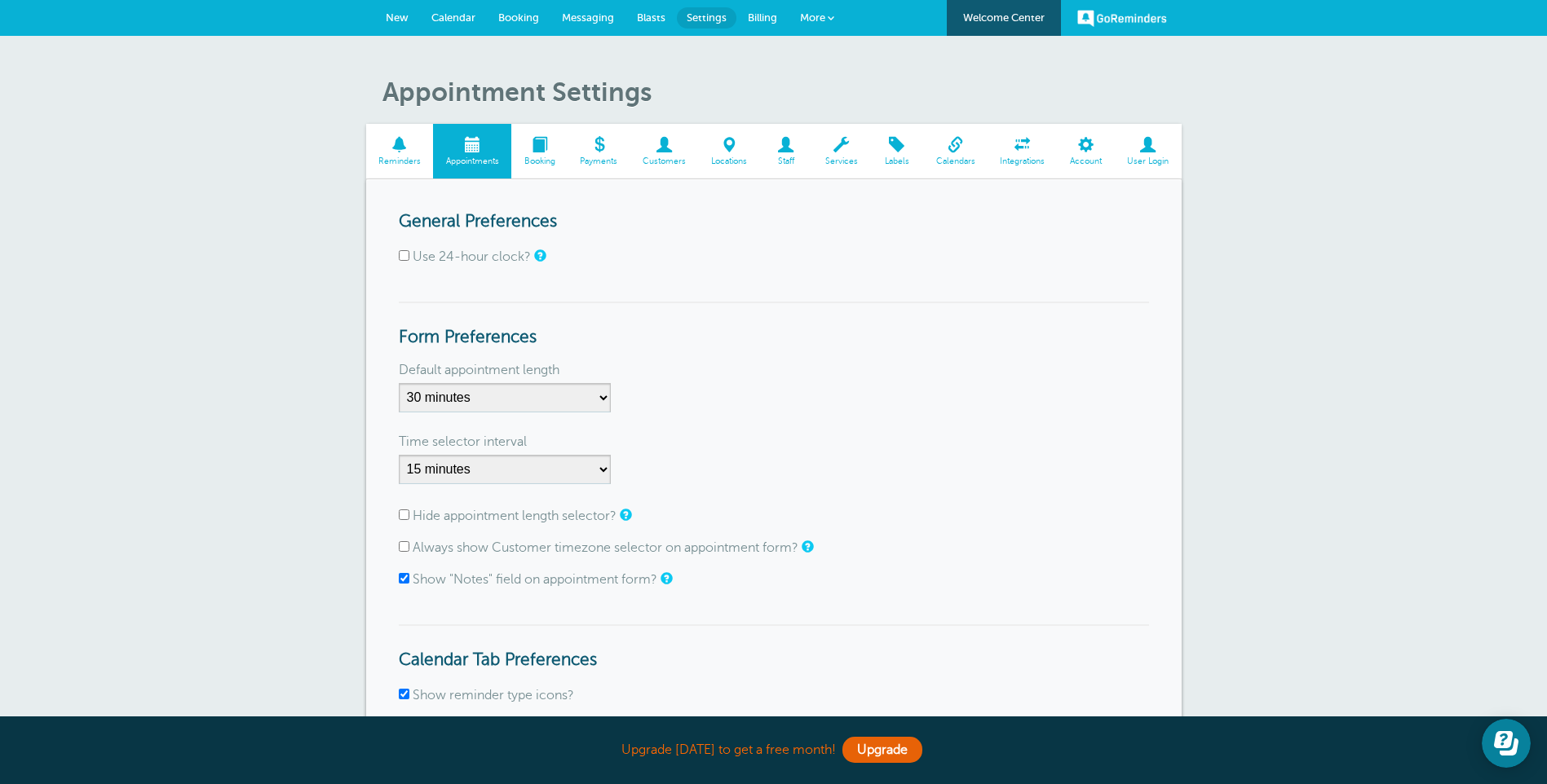
click at [390, 14] on span "New" at bounding box center [396, 18] width 23 height 13
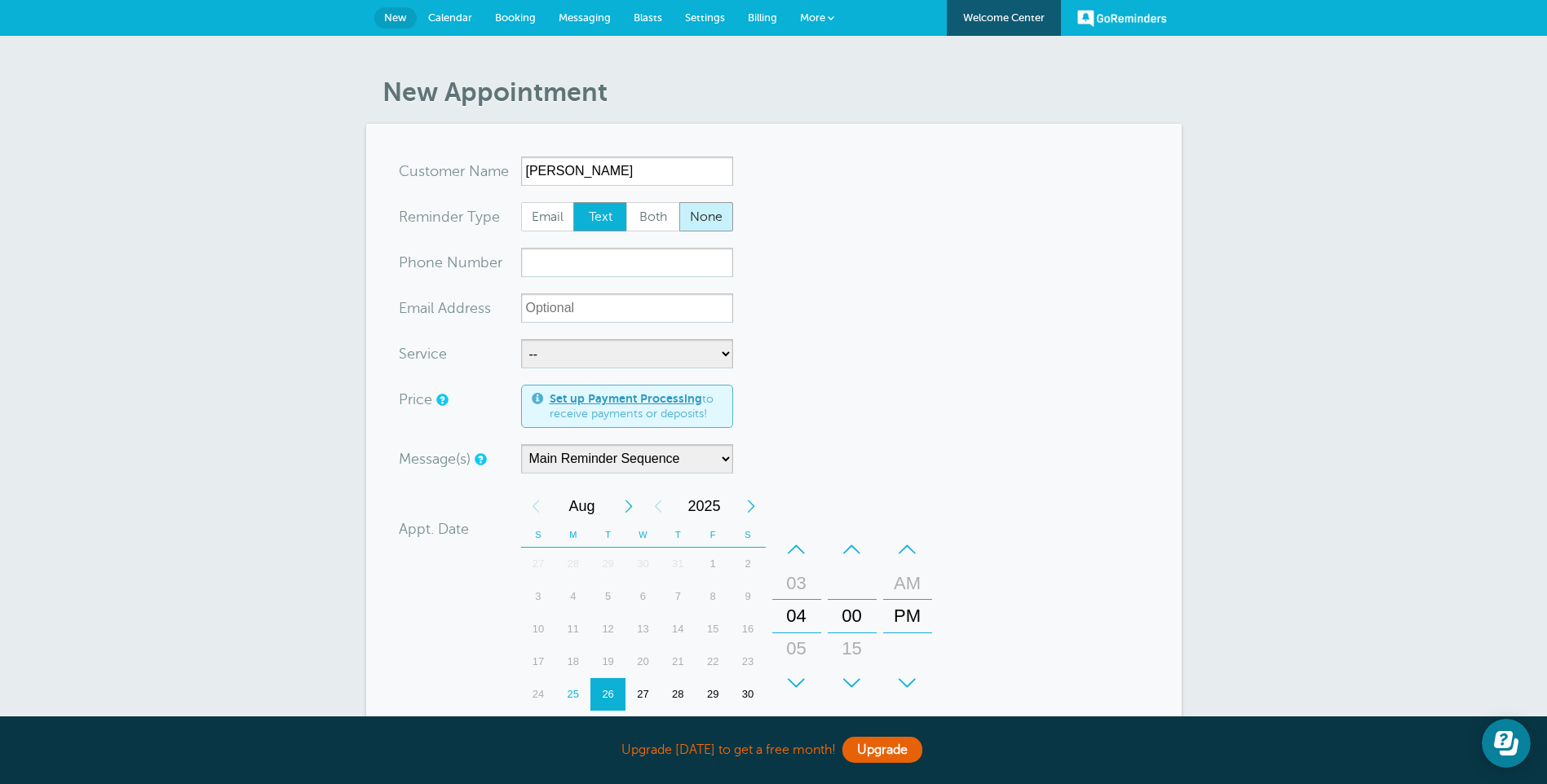
type input "Tanesha Young"
click at [658, 226] on span "Both" at bounding box center [653, 217] width 52 height 28
click at [627, 202] on input "Both" at bounding box center [626, 201] width 1 height 1
radio input "true"
click at [614, 308] on input "xx-no-autofill" at bounding box center [627, 307] width 212 height 29
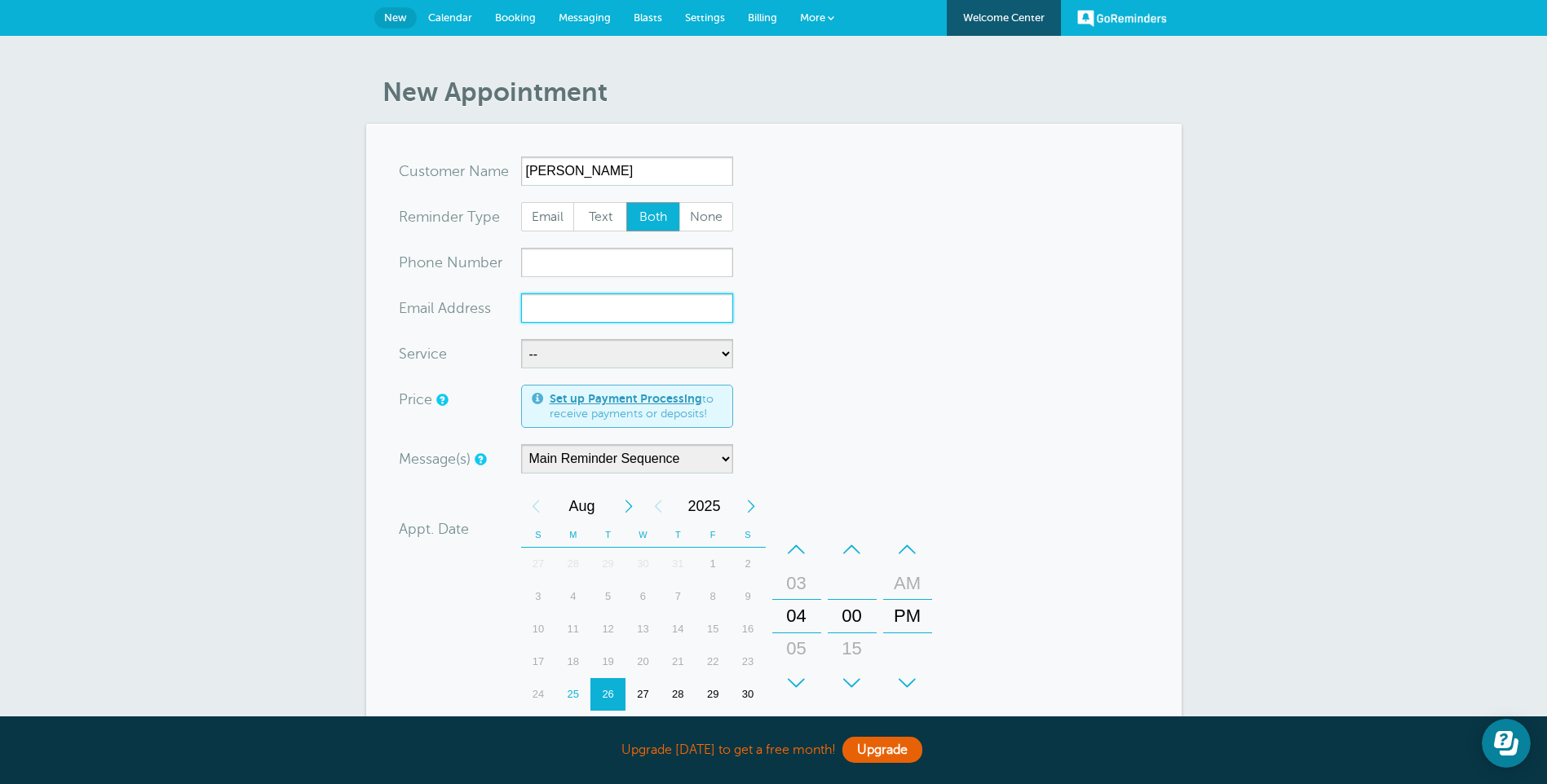
paste input "taneshayoung19@gmail.com"
type input "taneshayoung19@gmail.com"
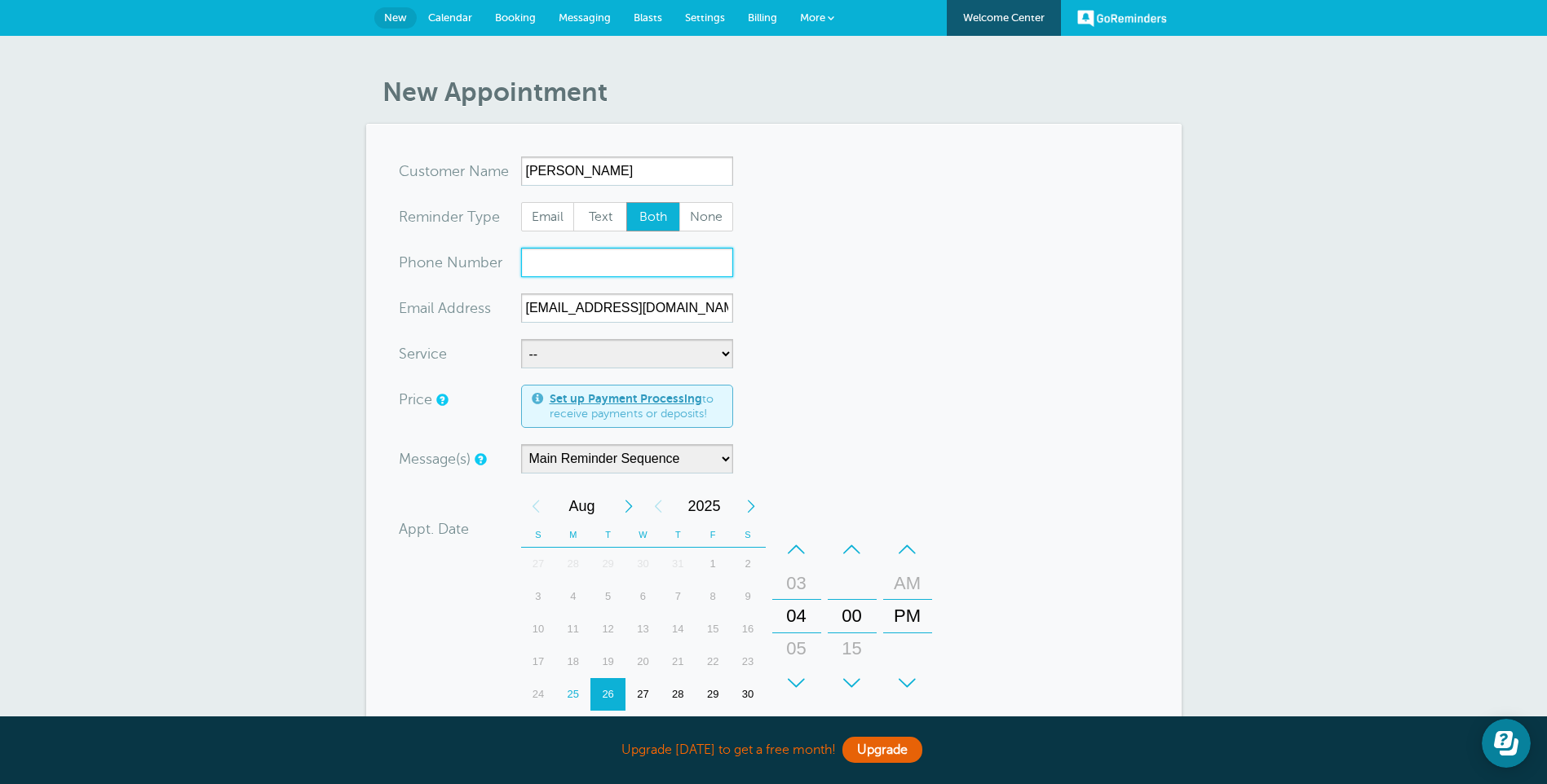
click at [642, 268] on input "xxx-no-autofill" at bounding box center [627, 262] width 212 height 29
paste input "+1 (843) 919-8059"
type input "+1 (843) 919-8059"
click at [722, 355] on select "-- Interview reminder" at bounding box center [627, 353] width 212 height 29
click at [809, 324] on form "You are creating a new customer. To use an existing customer select one from th…" at bounding box center [774, 581] width 750 height 850
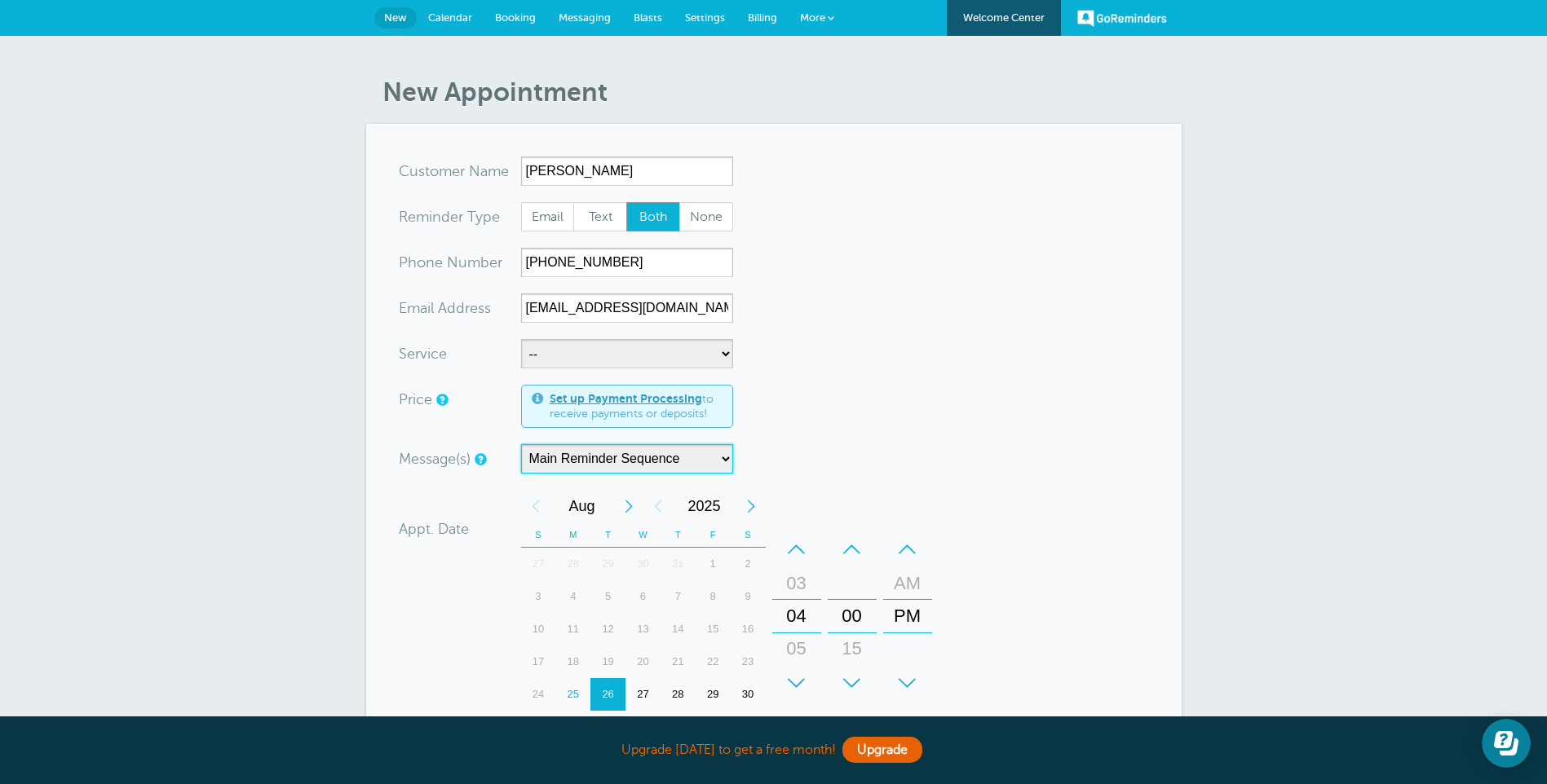
click at [687, 463] on select "Main Reminder Sequence" at bounding box center [627, 458] width 212 height 29
click at [521, 444] on select "Main Reminder Sequence" at bounding box center [627, 458] width 212 height 29
click at [695, 353] on select "-- Interview reminder" at bounding box center [627, 353] width 212 height 29
select select "28069"
click at [521, 339] on select "-- Interview reminder" at bounding box center [627, 353] width 212 height 29
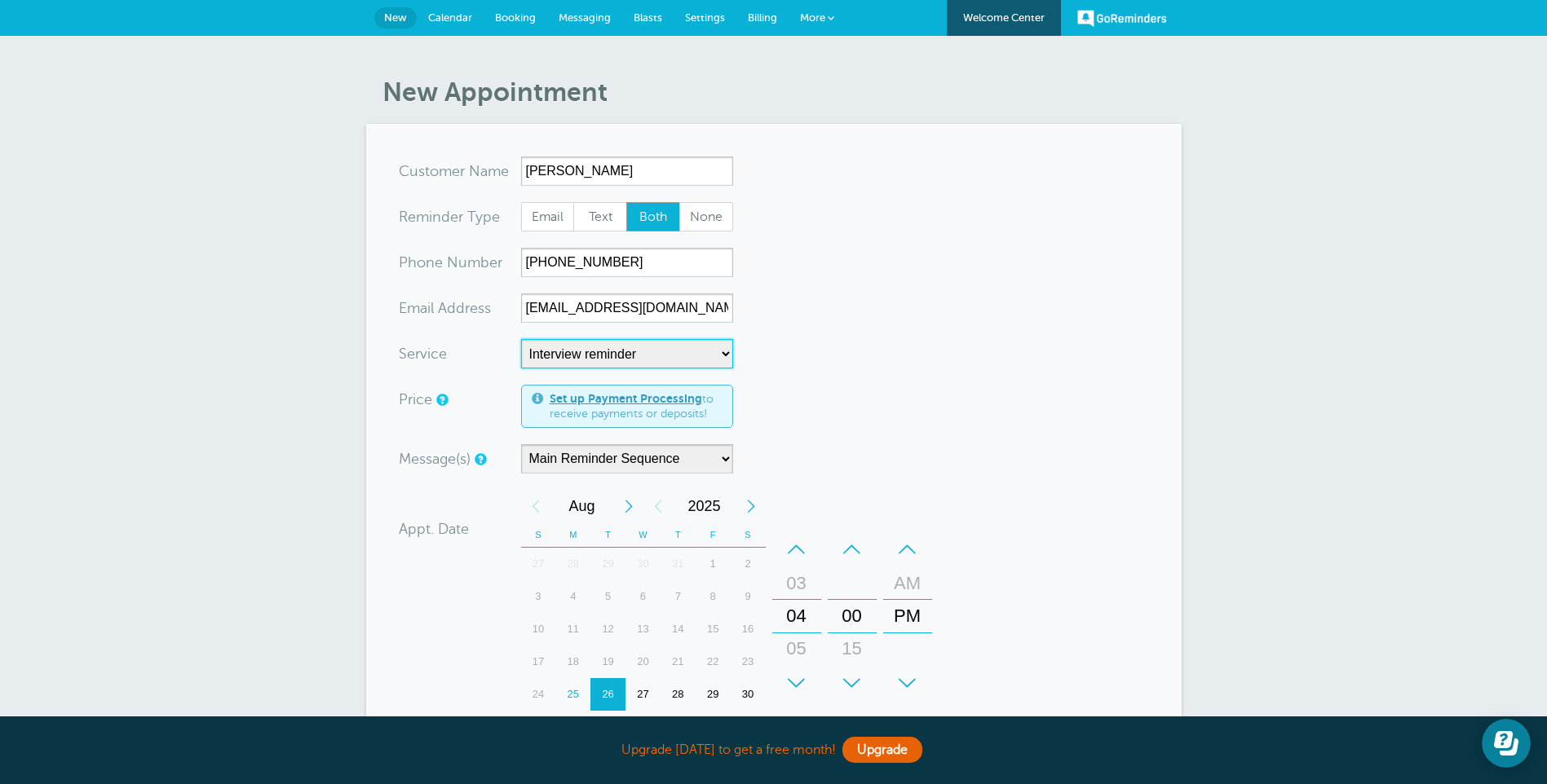
select select "15"
click at [694, 353] on select "-- Interview reminder" at bounding box center [627, 353] width 212 height 29
select select
click at [521, 339] on select "-- Interview reminder" at bounding box center [627, 353] width 212 height 29
click at [718, 448] on select "Main Reminder Sequence" at bounding box center [627, 458] width 212 height 29
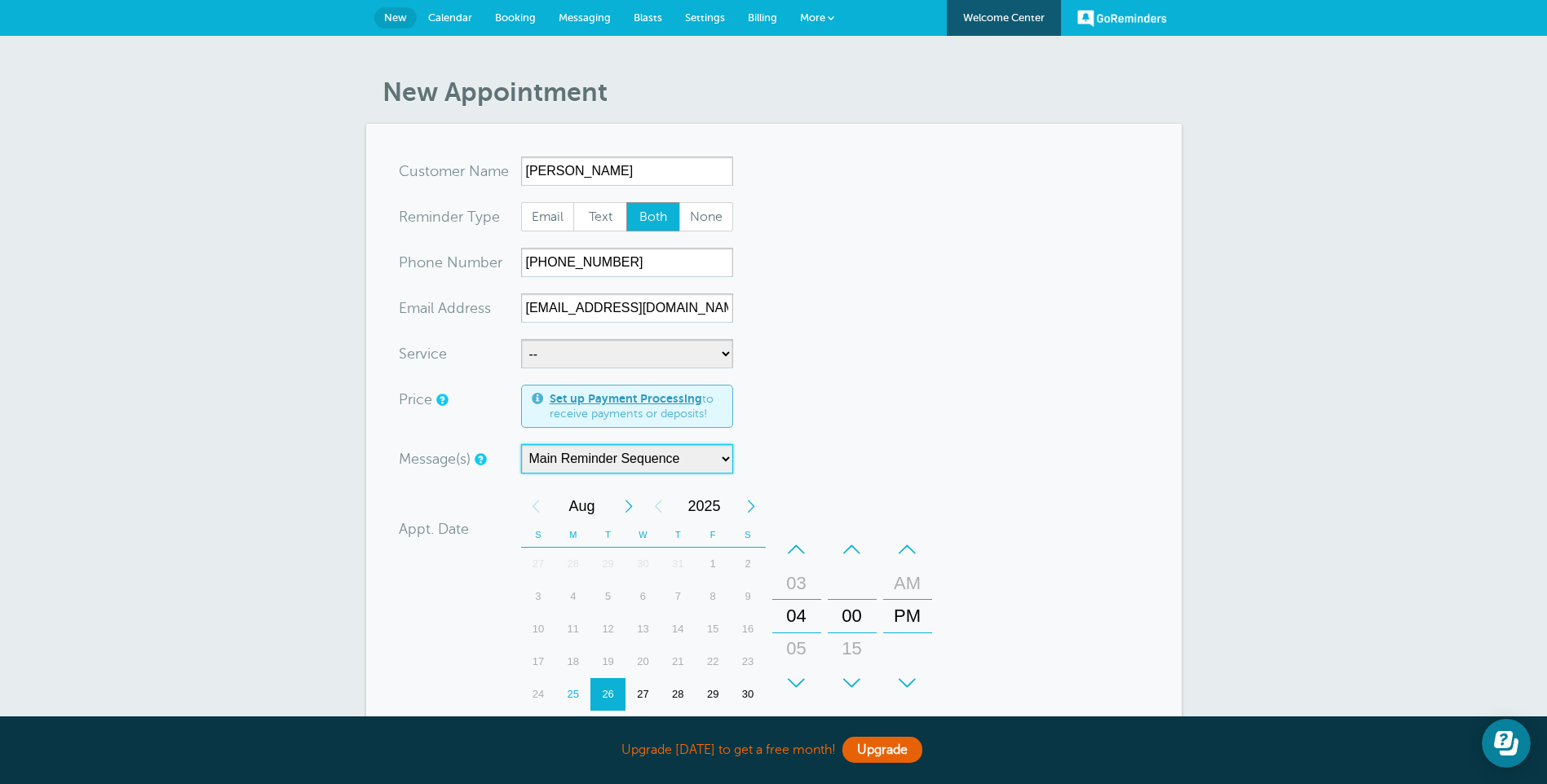
click at [521, 444] on select "Main Reminder Sequence" at bounding box center [627, 458] width 212 height 29
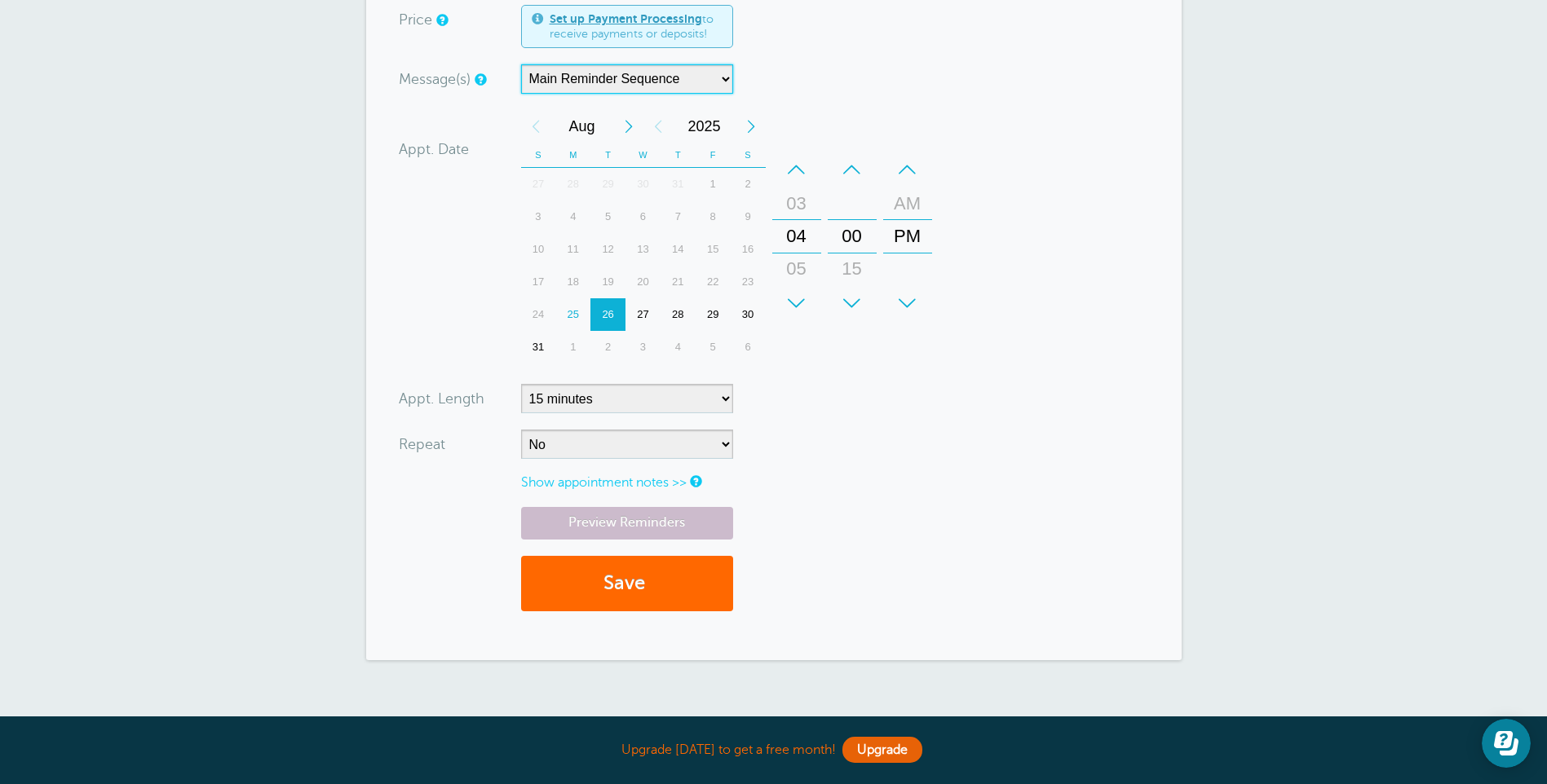
scroll to position [489, 0]
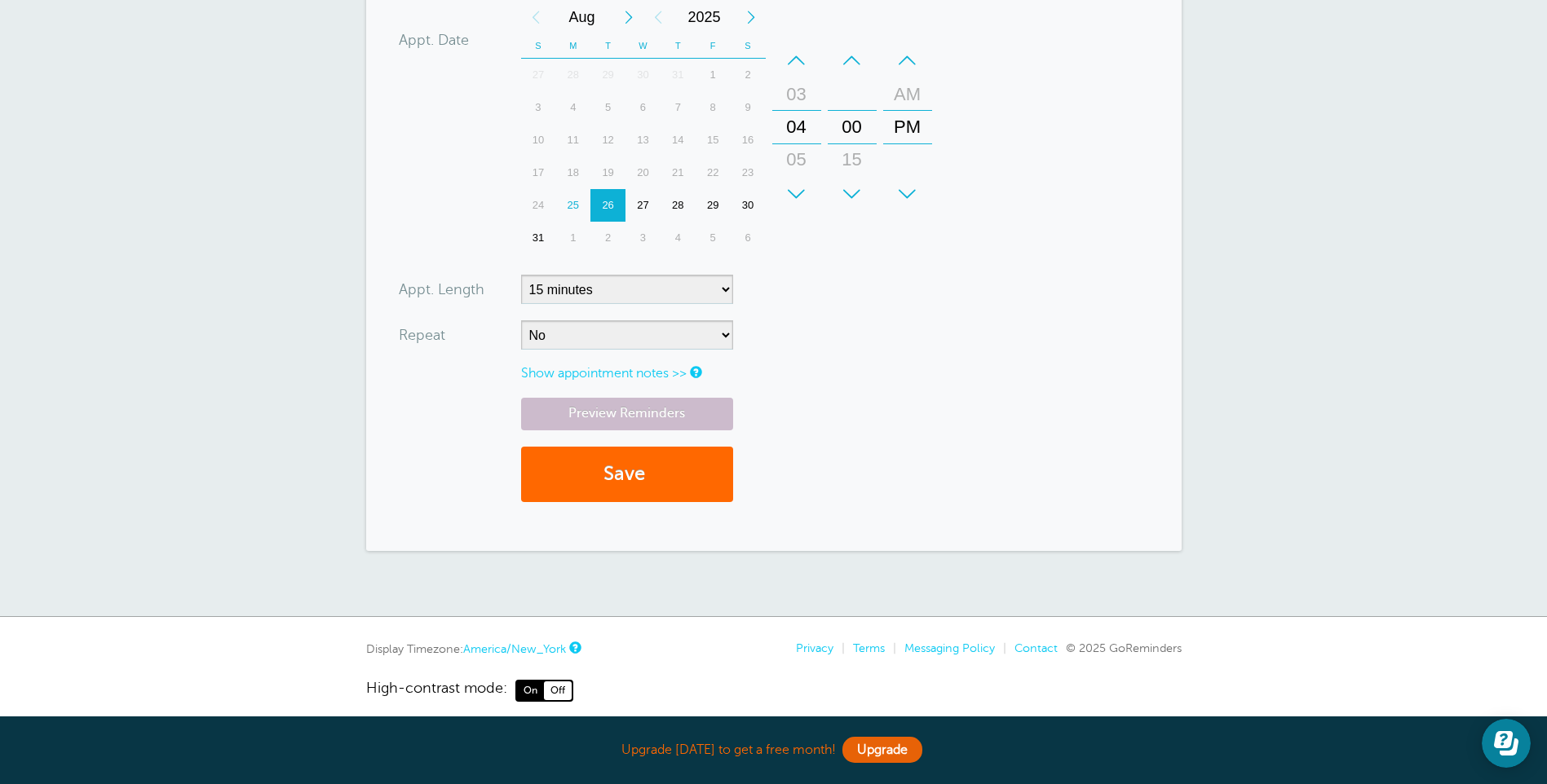
click at [658, 370] on link "Show appointment notes >>" at bounding box center [603, 373] width 165 height 14
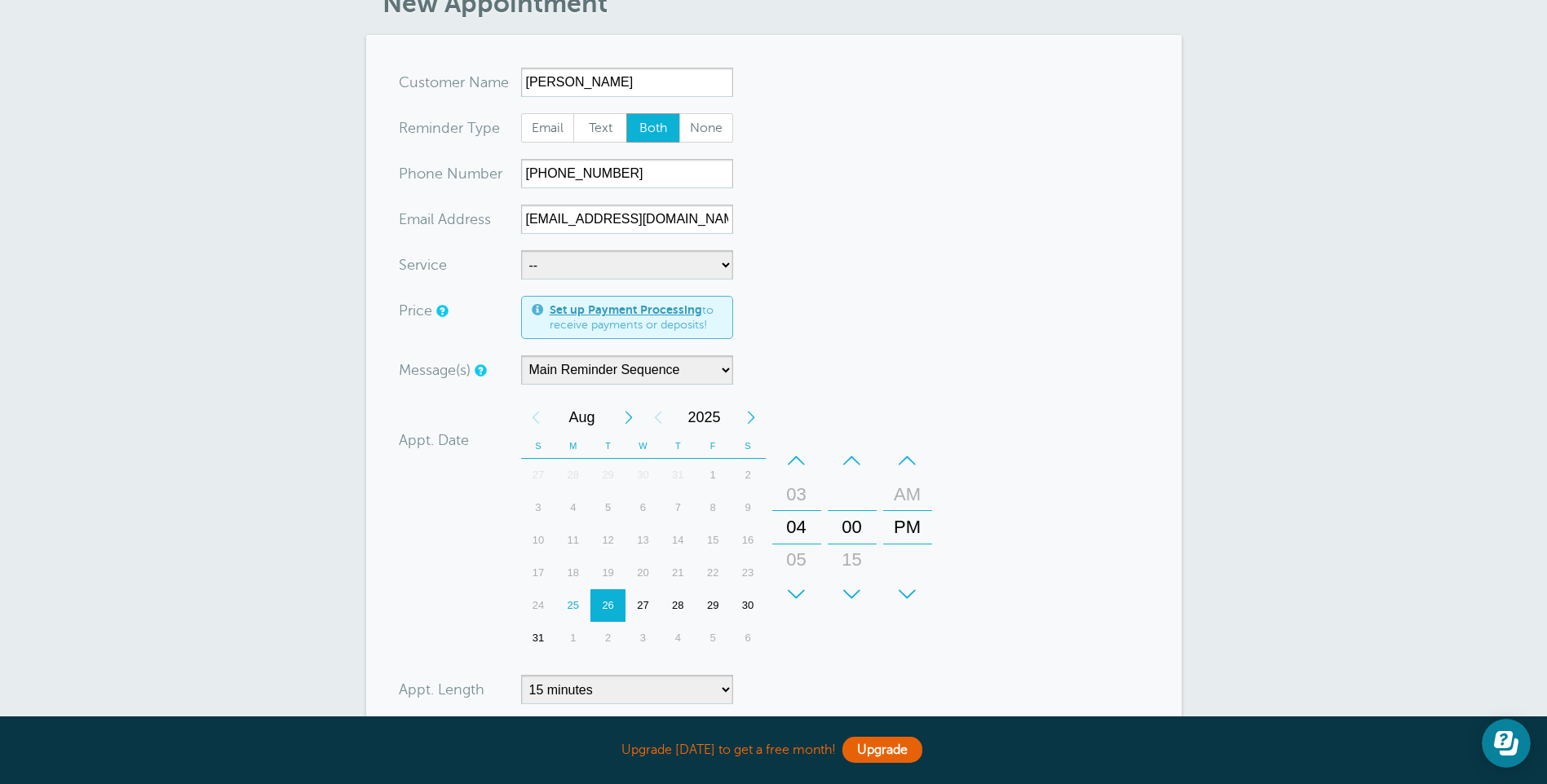
scroll to position [0, 0]
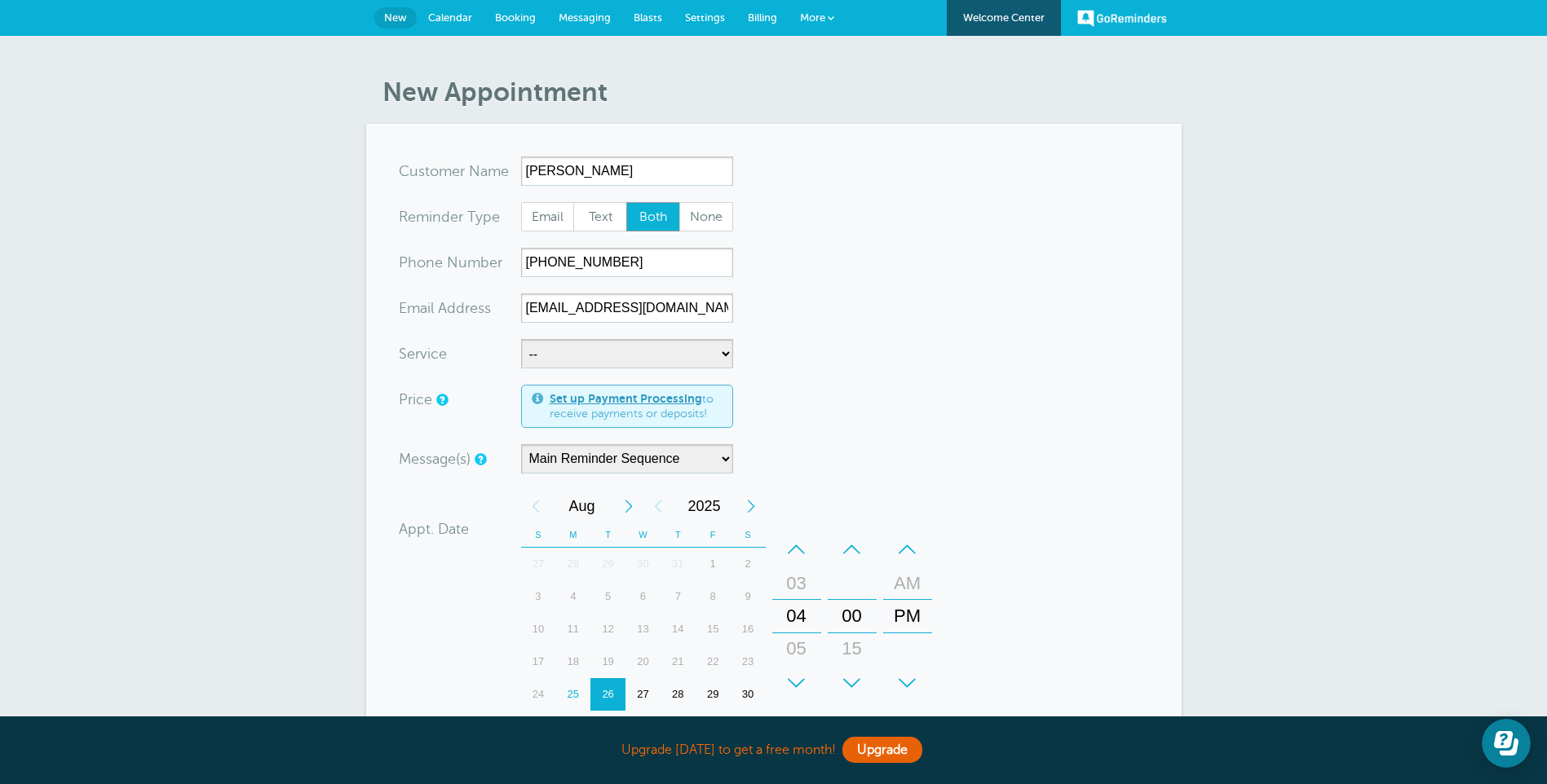
click at [576, 13] on span "Messaging" at bounding box center [585, 18] width 52 height 13
